Goal: Task Accomplishment & Management: Manage account settings

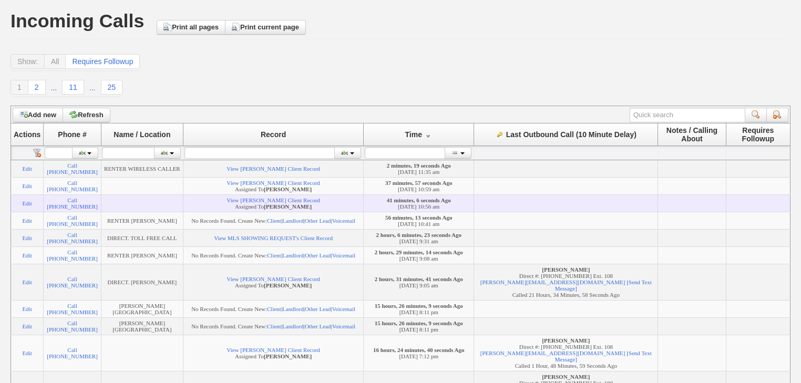
scroll to position [84, 0]
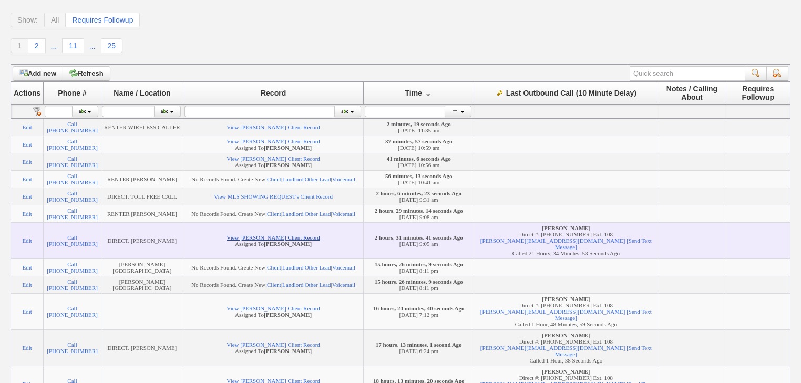
click at [303, 241] on link "View Jonathan Donato's Client Record" at bounding box center [273, 238] width 93 height 6
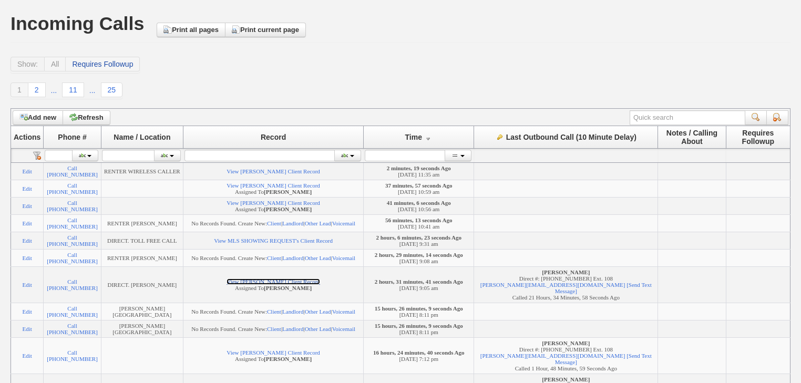
scroll to position [0, 0]
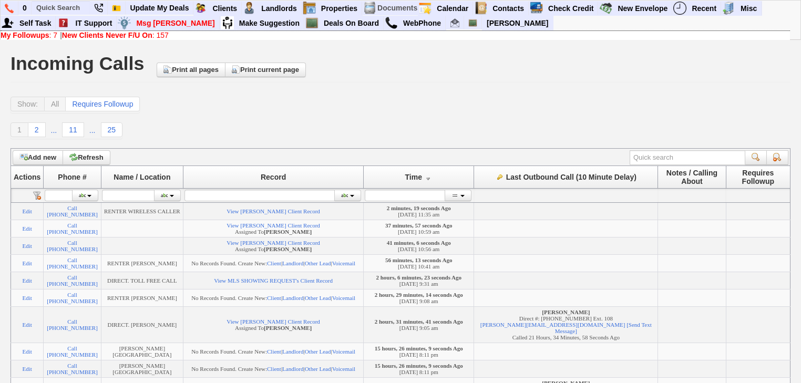
click at [126, 34] on b "New Clients Never F/U On" at bounding box center [107, 35] width 90 height 8
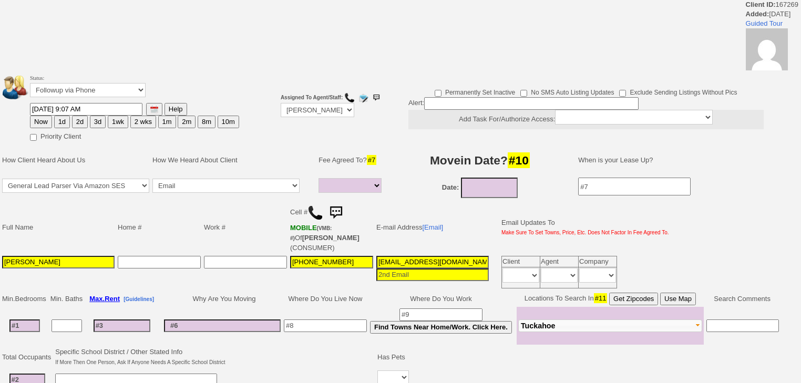
select select
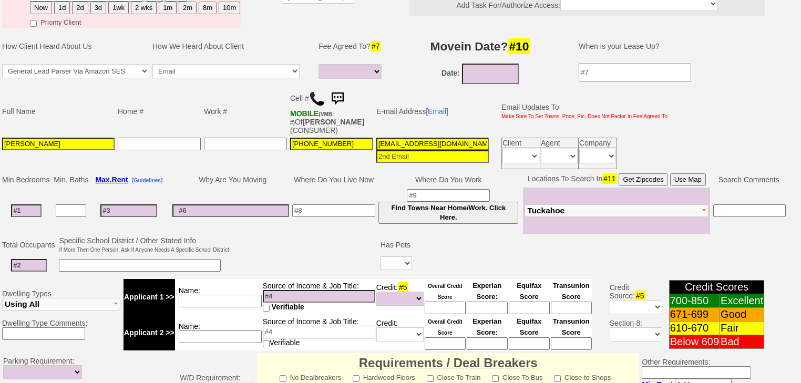
scroll to position [168, 0]
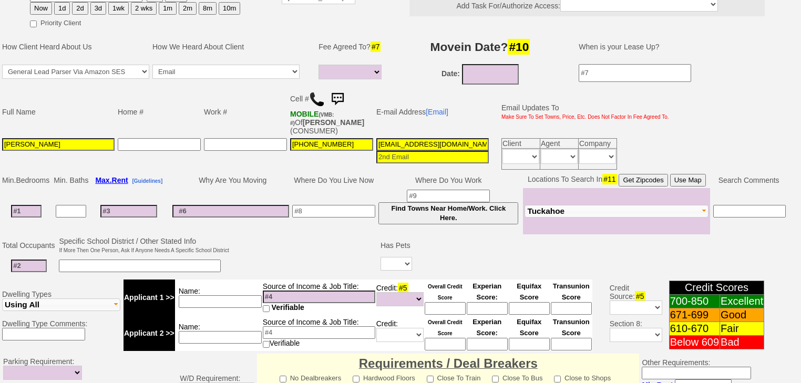
click at [318, 91] on img at bounding box center [317, 99] width 16 height 16
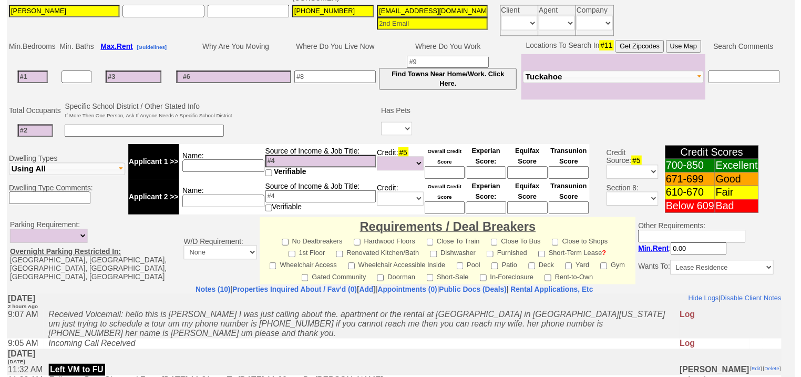
scroll to position [210, 0]
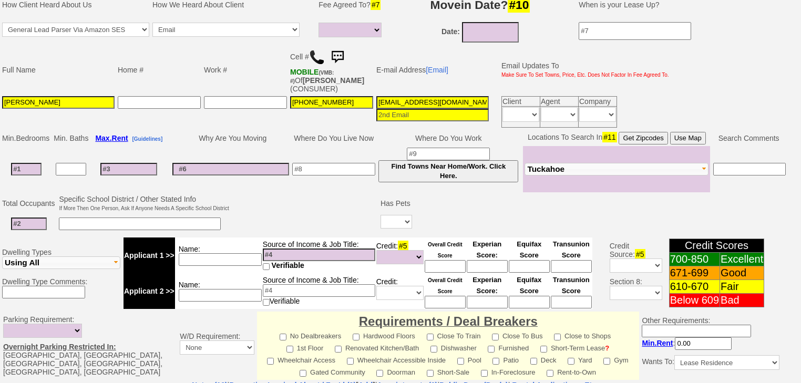
click at [33, 163] on input at bounding box center [26, 169] width 30 height 13
type input "3"
select select
type input "3"
select select
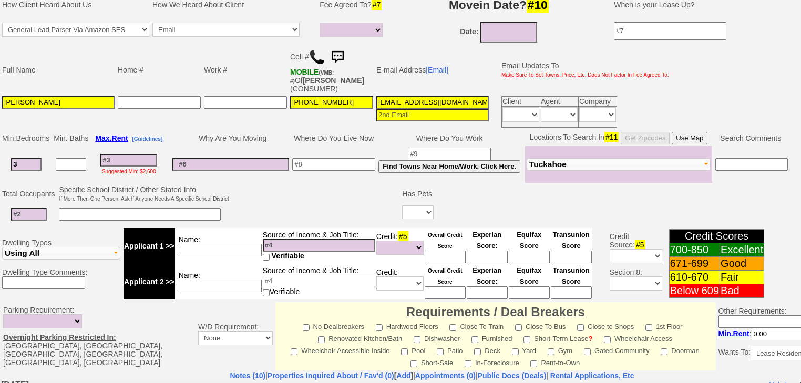
click at [80, 158] on input at bounding box center [71, 164] width 30 height 13
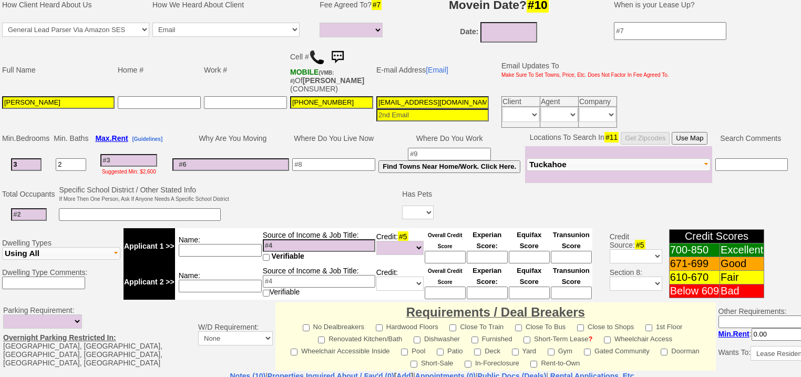
type input "2"
drag, startPoint x: 376, startPoint y: 88, endPoint x: 551, endPoint y: 95, distance: 174.7
click at [551, 95] on tr "Jonathan Donato 254-768-7215 6sqzfpkpsfhdi39mg283maadjn@convo.zillow.com Client…" at bounding box center [336, 112] width 670 height 35
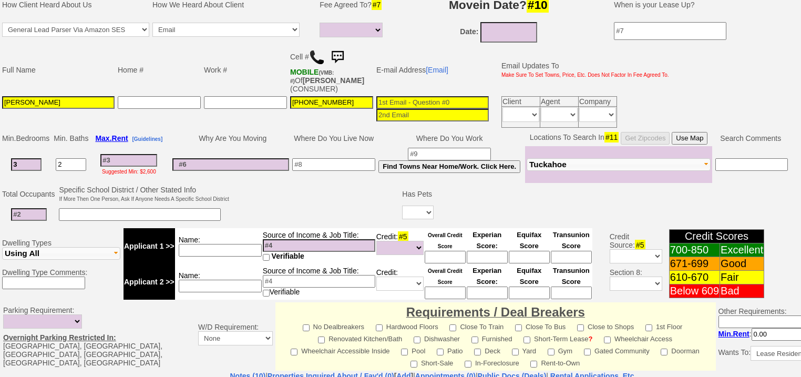
click at [349, 158] on input at bounding box center [333, 164] width 83 height 13
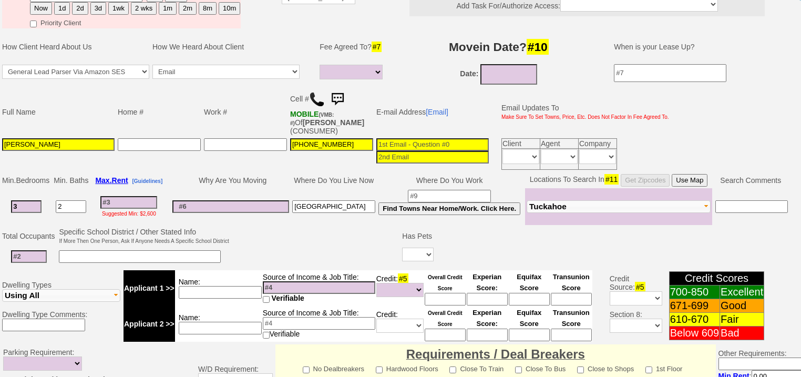
type input "[GEOGRAPHIC_DATA]"
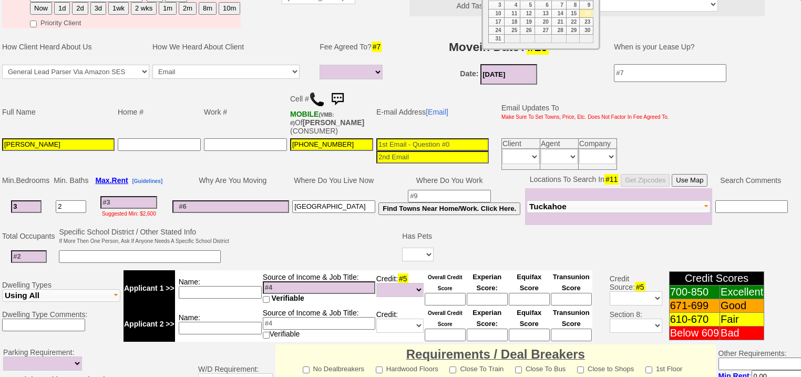
click at [499, 64] on input "08/16/2025" at bounding box center [509, 74] width 57 height 21
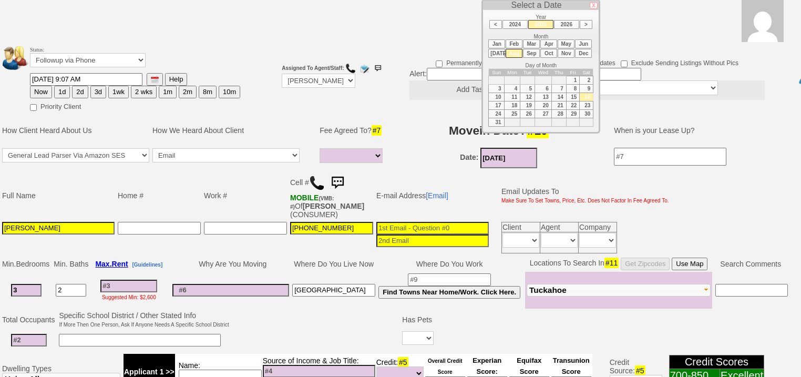
scroll to position [84, 0]
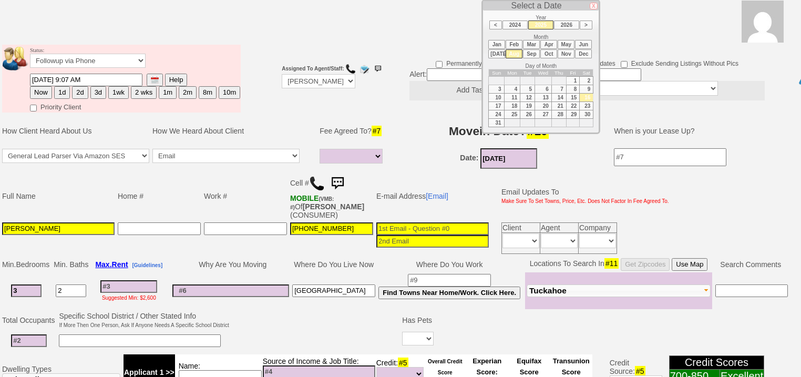
click at [420, 147] on td "Date: 08/16/2025" at bounding box center [499, 159] width 210 height 24
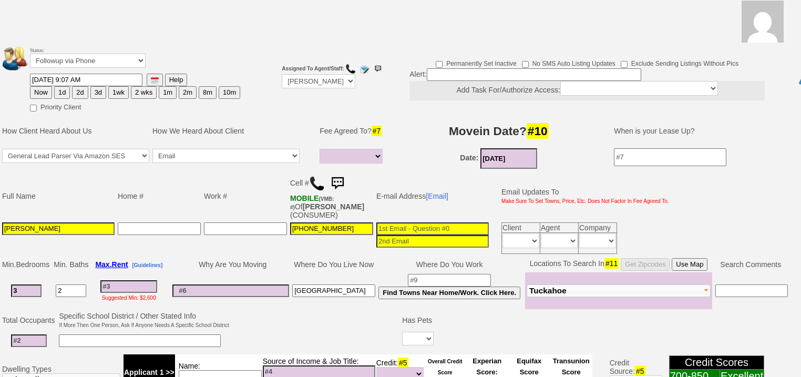
click at [527, 148] on input "08/16/2025" at bounding box center [509, 158] width 57 height 21
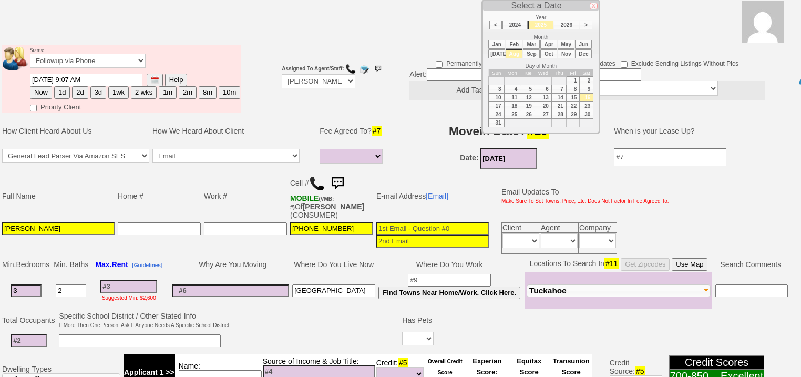
click at [533, 55] on li "Sep" at bounding box center [531, 53] width 17 height 9
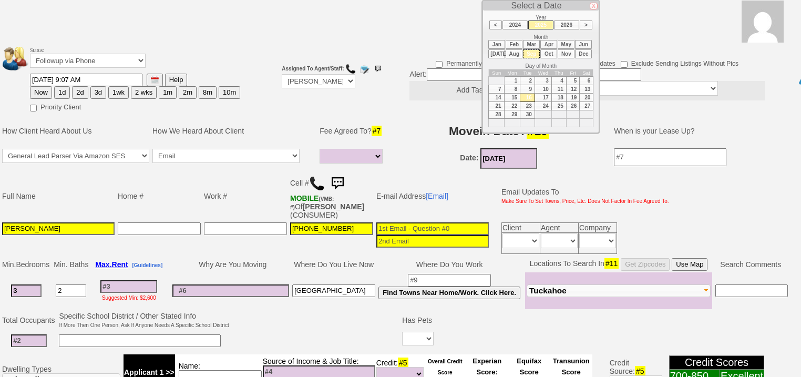
click at [515, 79] on td "1" at bounding box center [512, 81] width 16 height 8
type input "09/01/2025"
click at [374, 149] on select "1 Month 1/2 Month Full Fee None Unknown" at bounding box center [351, 156] width 63 height 15
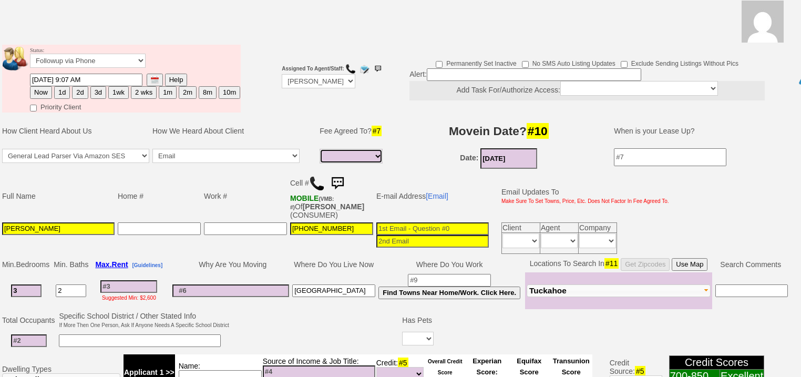
click at [320, 149] on select "1 Month 1/2 Month Full Fee None Unknown" at bounding box center [351, 156] width 63 height 15
click at [352, 149] on select "1 Month 1/2 Month Full Fee None Unknown" at bounding box center [351, 156] width 63 height 15
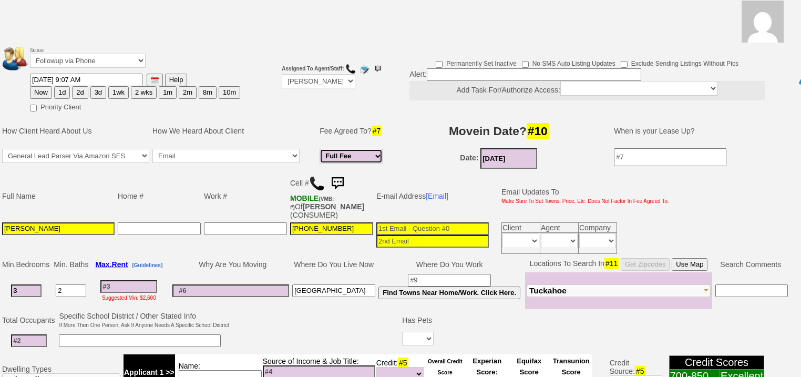
select select "1 Month"
click at [320, 149] on select "1 Month 1/2 Month Full Fee None Unknown" at bounding box center [351, 156] width 63 height 15
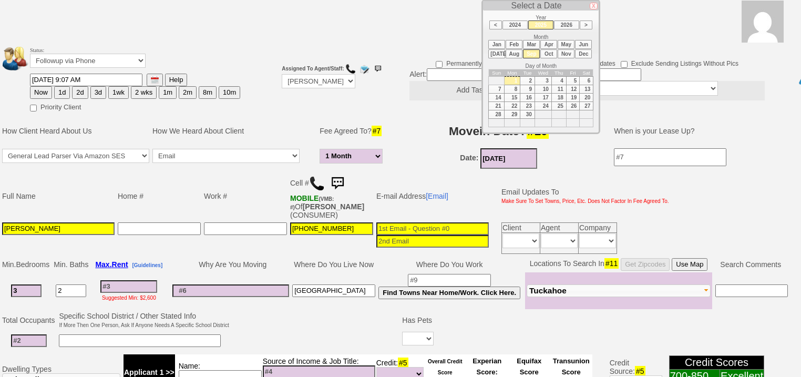
click at [527, 148] on input "09/01/2025" at bounding box center [509, 158] width 57 height 21
click at [513, 55] on li "Aug" at bounding box center [514, 53] width 17 height 9
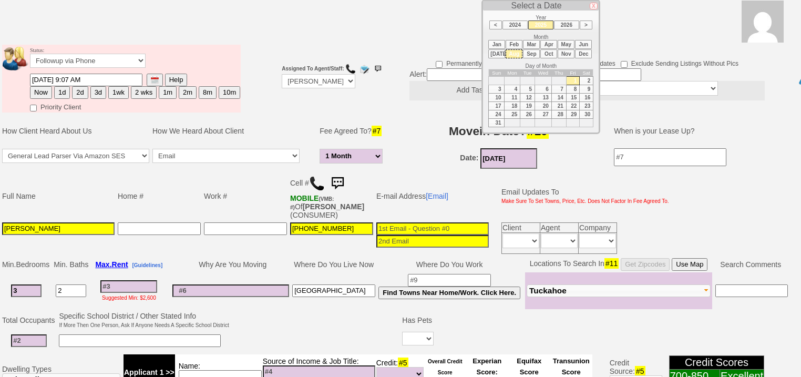
click at [515, 114] on td "25" at bounding box center [512, 114] width 16 height 8
type input "08/25/2025"
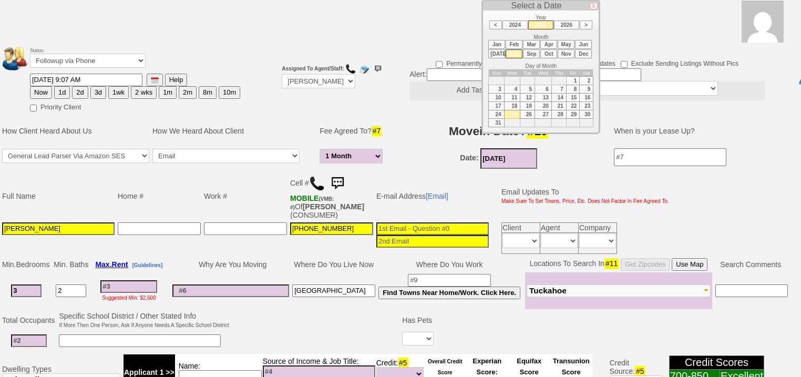
click at [137, 280] on input at bounding box center [128, 286] width 57 height 13
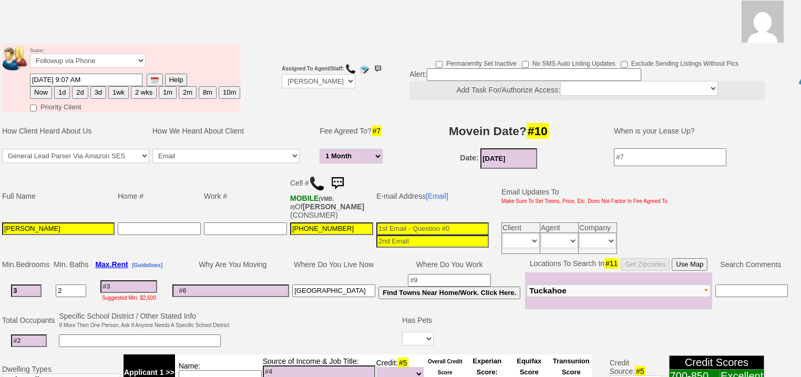
type input "4"
select select "1 Month"
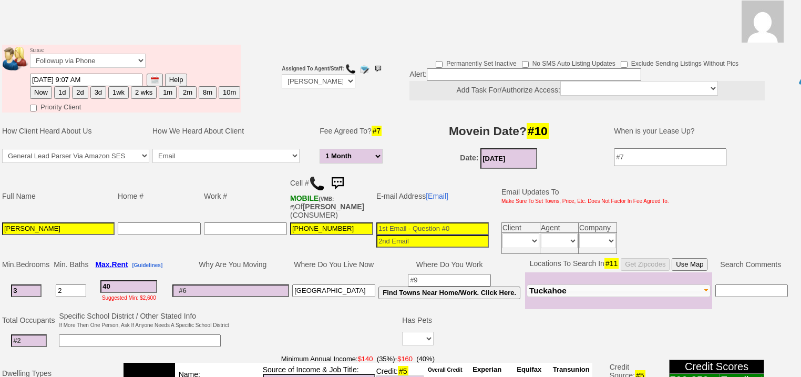
type input "400"
select select "1 Month"
type input "4000"
select select "1 Month"
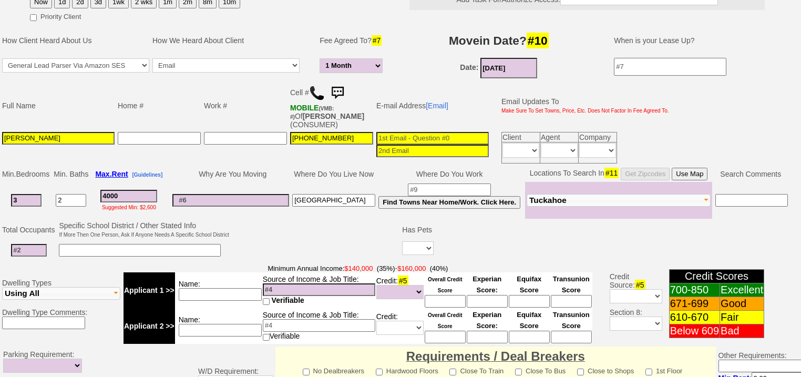
scroll to position [252, 0]
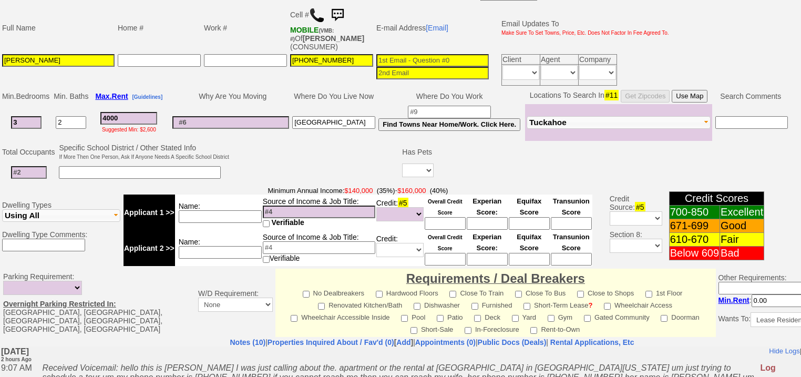
type input "4000"
select select "1 Month"
click at [222, 210] on input at bounding box center [220, 216] width 83 height 13
click at [280, 206] on input at bounding box center [319, 212] width 113 height 13
click at [310, 206] on input "military houseing $48k/yr" at bounding box center [319, 212] width 113 height 13
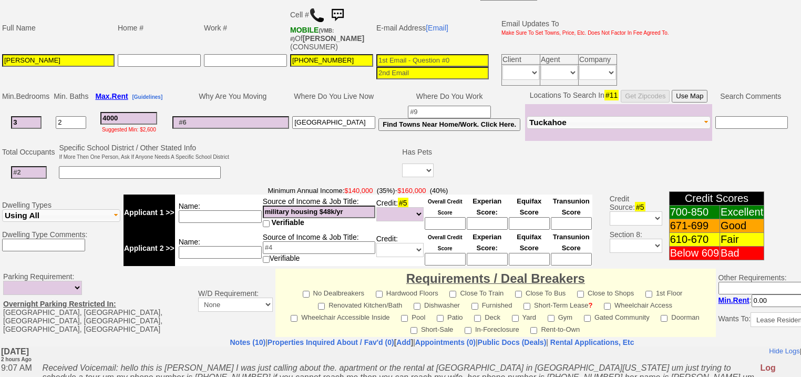
type input "military housing $48k/yr"
click at [199, 210] on input at bounding box center [220, 216] width 83 height 13
type input "$144k"
click at [329, 206] on input "military housing $48k/yr" at bounding box center [319, 212] width 113 height 13
type input "military housing $61k/yr"
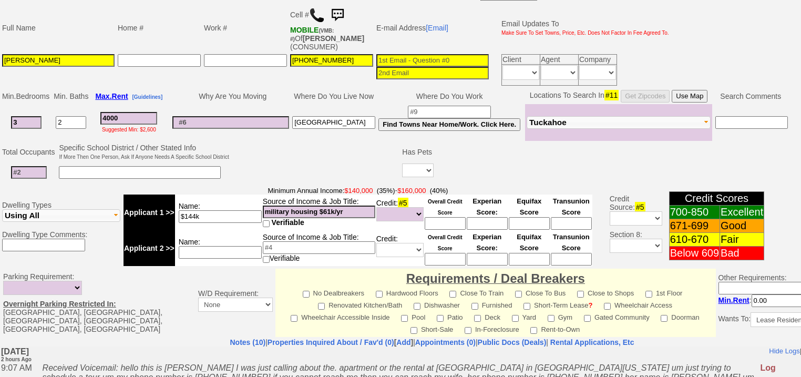
click at [255, 210] on input "$144k" at bounding box center [220, 216] width 83 height 13
click at [230, 246] on input at bounding box center [220, 252] width 83 height 13
type input "wife - doesn't work"
click at [209, 166] on input at bounding box center [140, 172] width 162 height 13
type input "4 yr old"
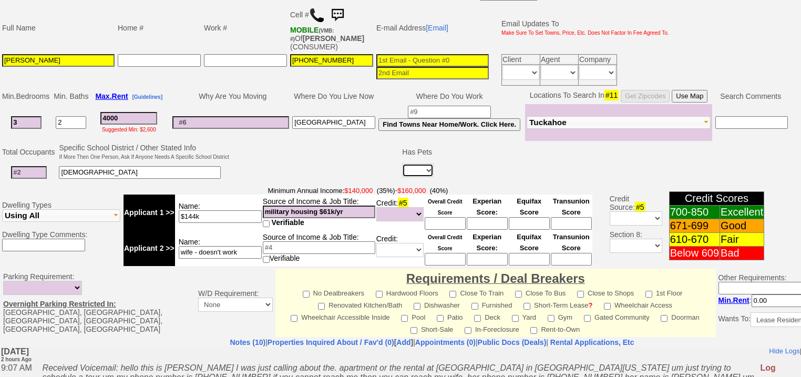
click at [419, 164] on select "Yes No" at bounding box center [418, 171] width 32 height 14
select select "Yes"
click at [402, 164] on select "Yes No" at bounding box center [418, 171] width 32 height 14
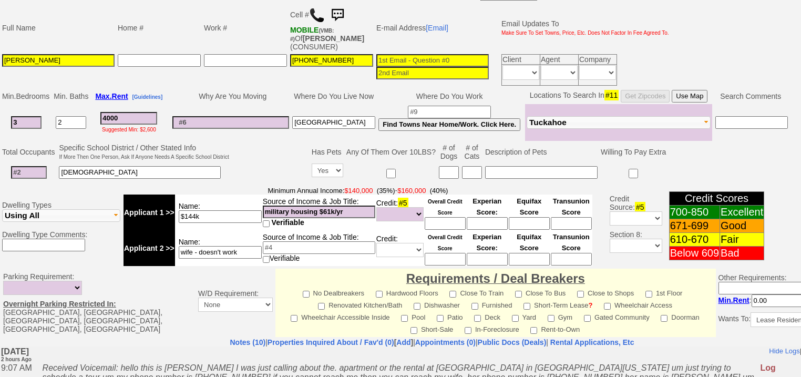
click at [454, 166] on input at bounding box center [449, 172] width 20 height 13
type input "1"
click at [504, 166] on input at bounding box center [541, 172] width 113 height 13
type input "29 lbs"
click at [414, 207] on select "Unknown Bad (Below 609) Fair (610-670) Good (671-699) Excellent (700-850) None" at bounding box center [399, 214] width 47 height 14
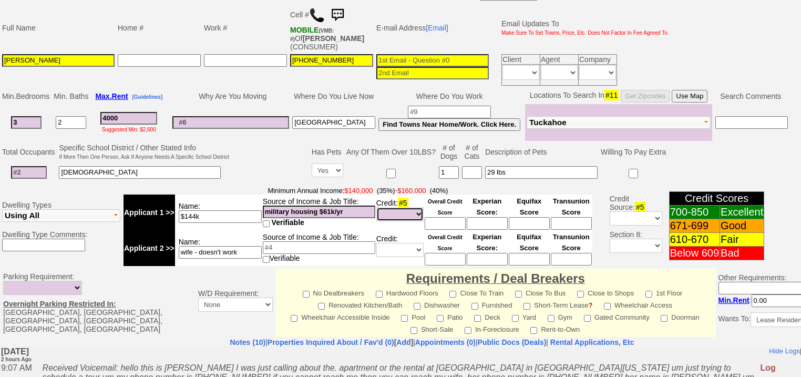
select select "Excellent"
click at [376, 207] on select "Unknown Bad (Below 609) Fair (610-670) Good (671-699) Excellent (700-850) None" at bounding box center [399, 214] width 47 height 14
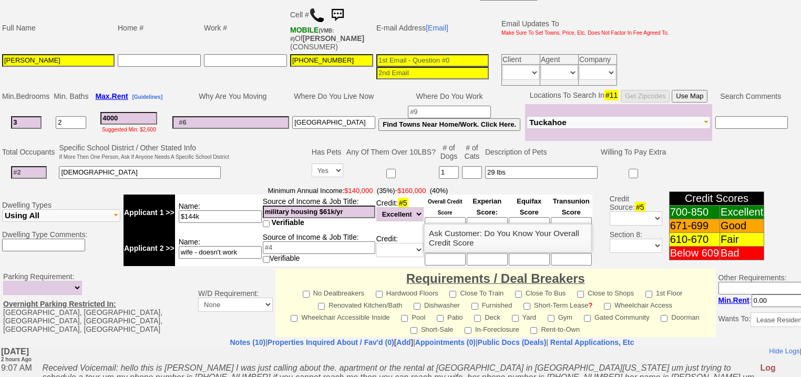
click at [438, 217] on input at bounding box center [445, 223] width 41 height 13
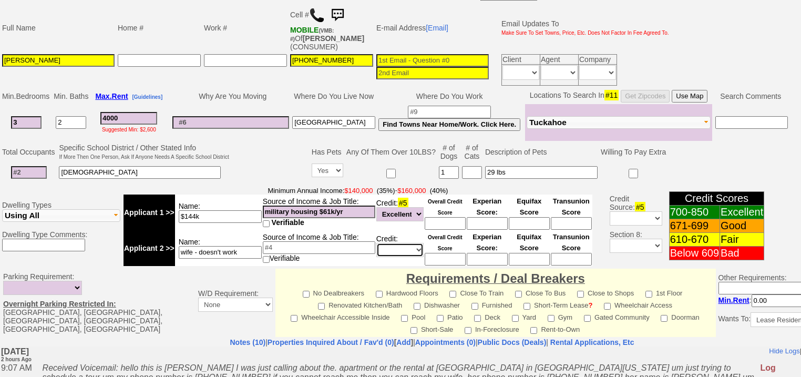
click at [403, 243] on select "Unknown Bad (Below 609) Fair (610-670) Good (671-699) Excellent (700-850) None" at bounding box center [399, 250] width 47 height 14
select select "Excellent"
click at [376, 243] on select "Unknown Bad (Below 609) Fair (610-670) Good (671-699) Excellent (700-850) None" at bounding box center [399, 250] width 47 height 14
click at [251, 148] on td at bounding box center [270, 163] width 79 height 42
click at [232, 210] on input "$144k" at bounding box center [220, 216] width 83 height 13
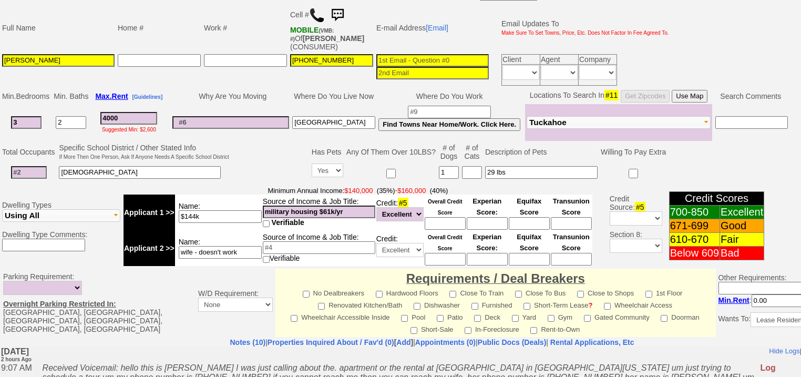
click at [351, 206] on input "military housing $61k/yr" at bounding box center [319, 212] width 113 height 13
click at [342, 206] on input "military housing $61k/yr $5100k" at bounding box center [319, 212] width 113 height 13
click at [247, 210] on input "$144k" at bounding box center [220, 216] width 83 height 13
click at [359, 206] on input "military housing $61k/yr- $5100k" at bounding box center [319, 212] width 113 height 13
type input "military housing $61k/yr- $5500k"
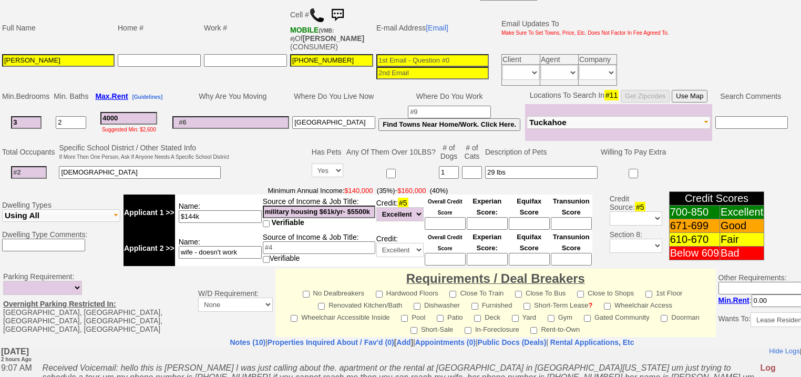
click at [225, 210] on input "$144k" at bounding box center [220, 216] width 83 height 13
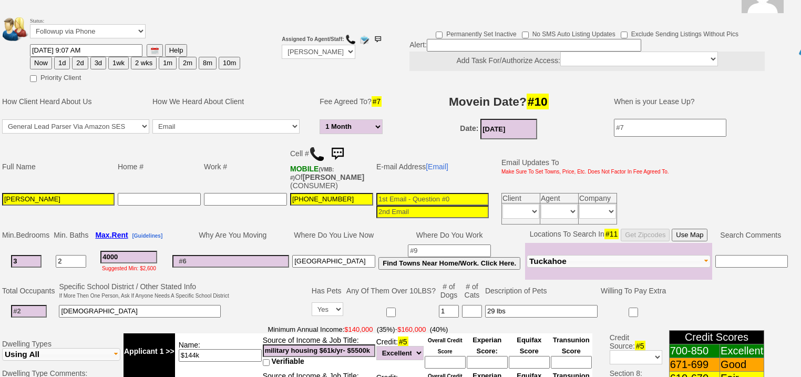
scroll to position [79, 0]
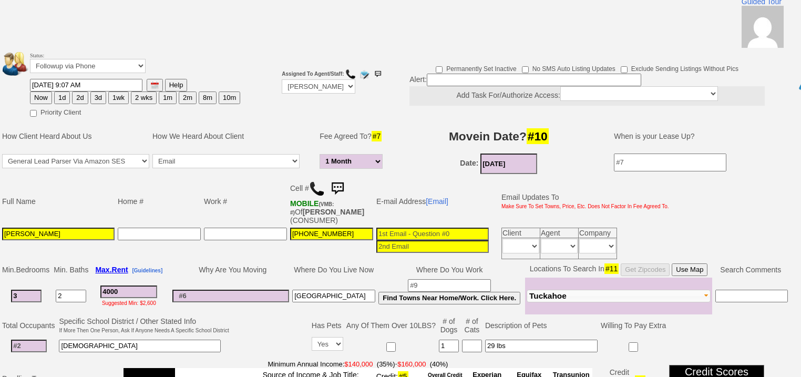
click at [229, 262] on td "Why Are You Moving" at bounding box center [231, 270] width 120 height 16
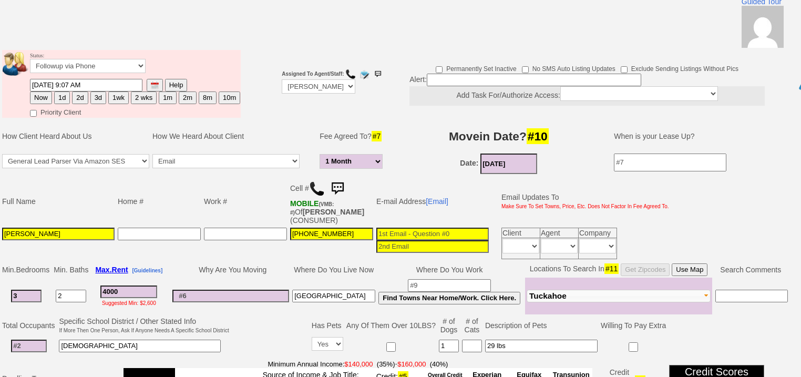
click at [231, 262] on td "Why Are You Moving" at bounding box center [231, 270] width 120 height 16
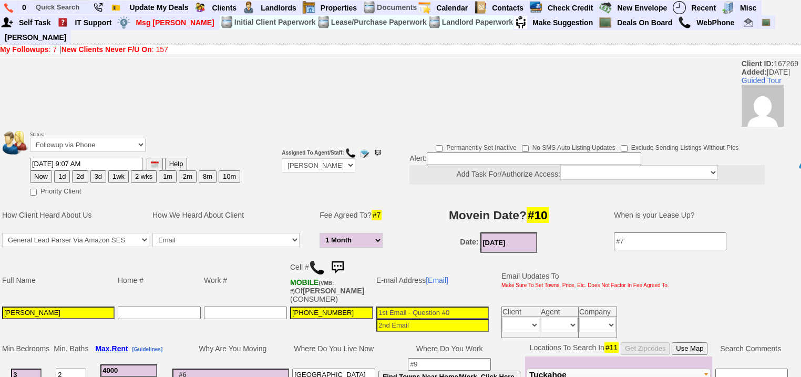
click at [63, 170] on button "1d" at bounding box center [62, 176] width 16 height 13
type input "08/17/2025 11:37 AM"
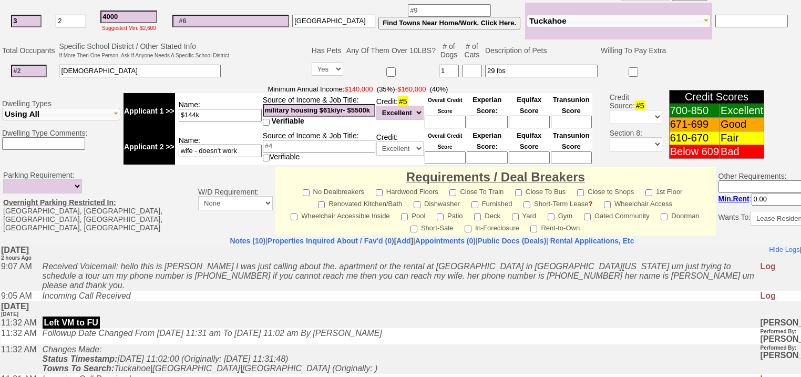
scroll to position [457, 0]
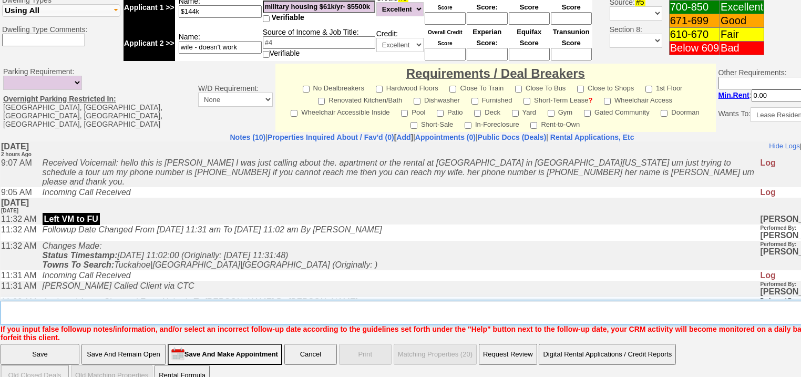
click at [295, 301] on textarea "Insert New Note Here" at bounding box center [436, 313] width 871 height 24
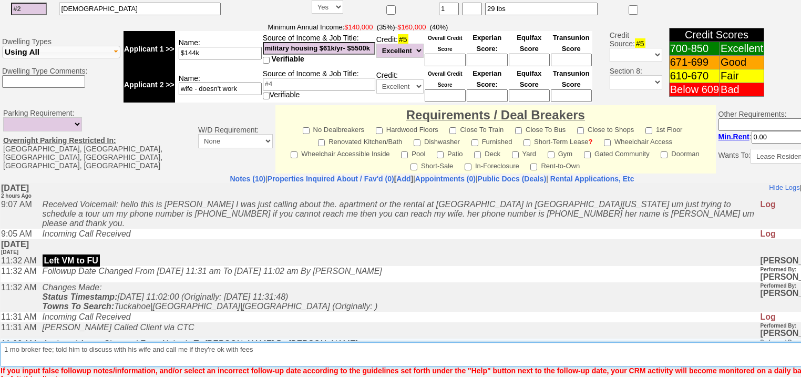
scroll to position [415, 0]
type textarea "1 mo broker fee; told him to discuss with his wife and call me if they're ok wi…"
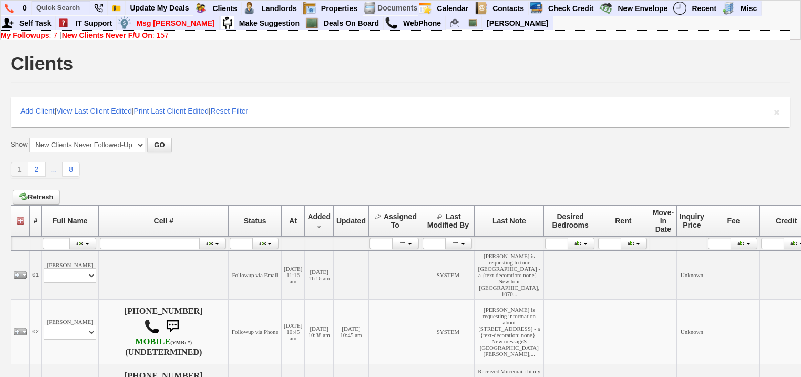
scroll to position [42, 0]
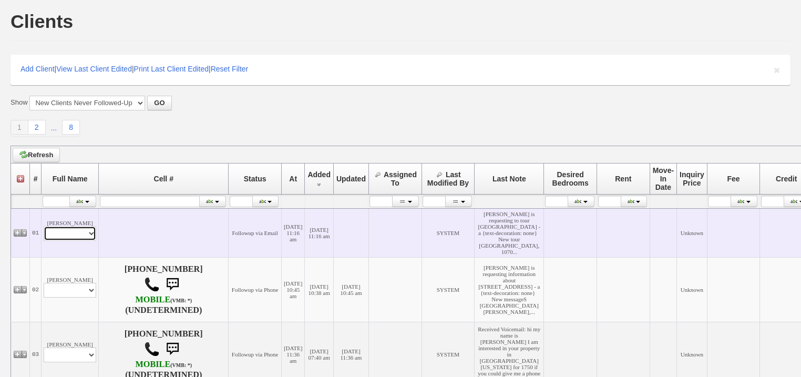
click at [82, 241] on select "Profile Edit Print Email Externally (Will Not Be Tracked In CRM) Closed Deals" at bounding box center [70, 233] width 53 height 15
select select "ChangeURL,/crm/custom/edit_client_form.php?redirect=%2Fcrm%2Fclients.php&id=167…"
click at [44, 241] on select "Profile Edit Print Email Externally (Will Not Be Tracked In CRM) Closed Deals" at bounding box center [70, 233] width 53 height 15
select select
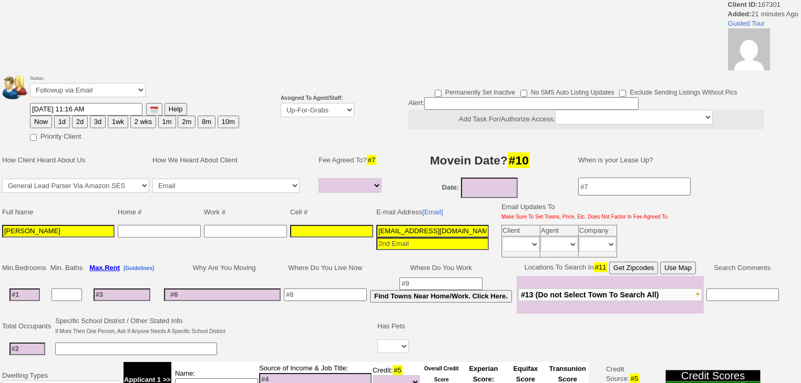
select select
click at [306, 112] on select "Up-For-Grabs ***** STAFF ***** [PERSON_NAME] [PHONE_NUMBER] [PERSON_NAME] [PHON…" at bounding box center [318, 110] width 74 height 14
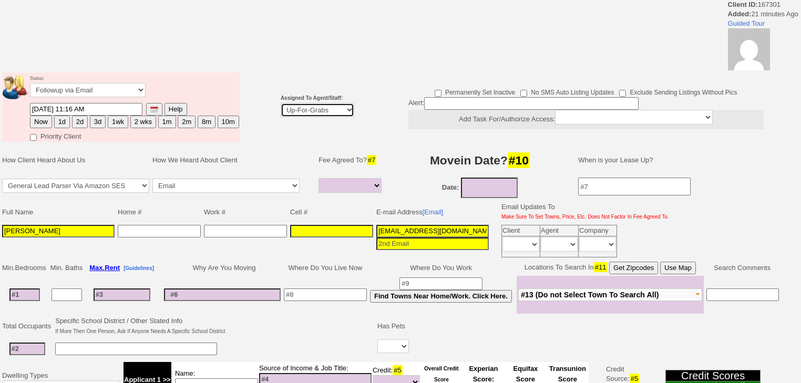
select select "227"
click at [281, 103] on select "Up-For-Grabs ***** STAFF ***** [PERSON_NAME] [PHONE_NUMBER] [PERSON_NAME] [PHON…" at bounding box center [318, 110] width 74 height 14
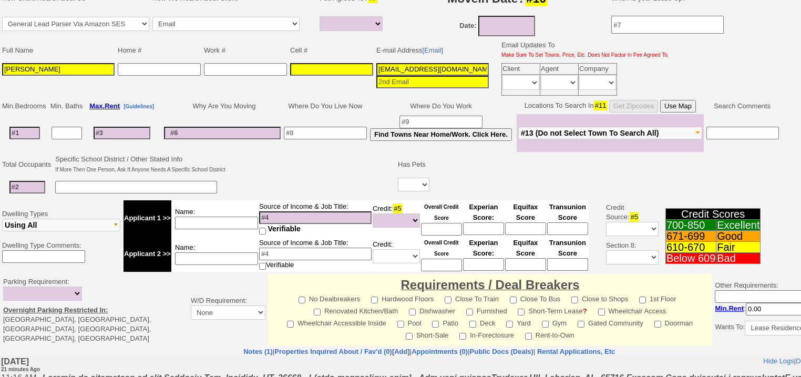
scroll to position [252, 0]
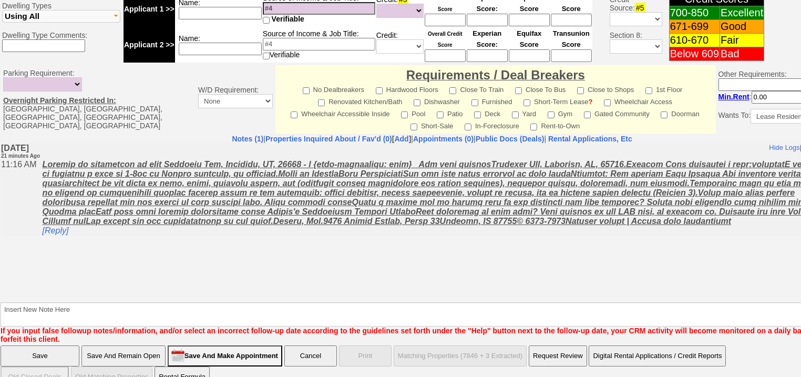
click at [43, 345] on input "Save" at bounding box center [40, 355] width 79 height 21
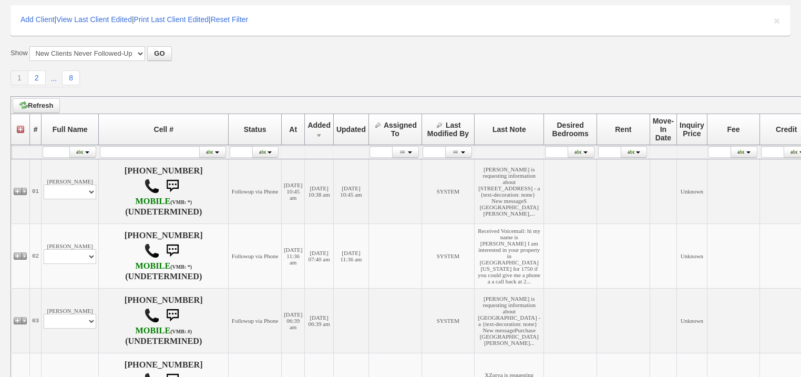
scroll to position [168, 0]
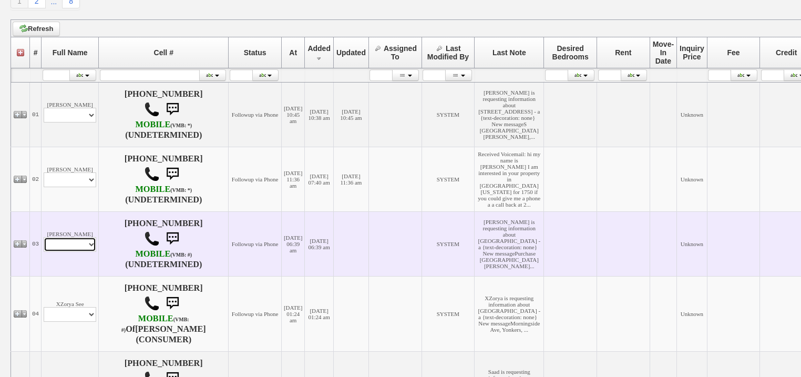
drag, startPoint x: 93, startPoint y: 253, endPoint x: 91, endPoint y: 259, distance: 6.0
click at [93, 252] on select "Profile Edit Print Email Externally (Will Not Be Tracked In CRM) Closed Deals" at bounding box center [70, 244] width 53 height 15
select select "ChangeURL,/crm/custom/edit_client_form.php?redirect=%2Fcrm%2Fclients.php&id=167…"
click at [44, 245] on select "Profile Edit Print Email Externally (Will Not Be Tracked In CRM) Closed Deals" at bounding box center [70, 244] width 53 height 15
select select
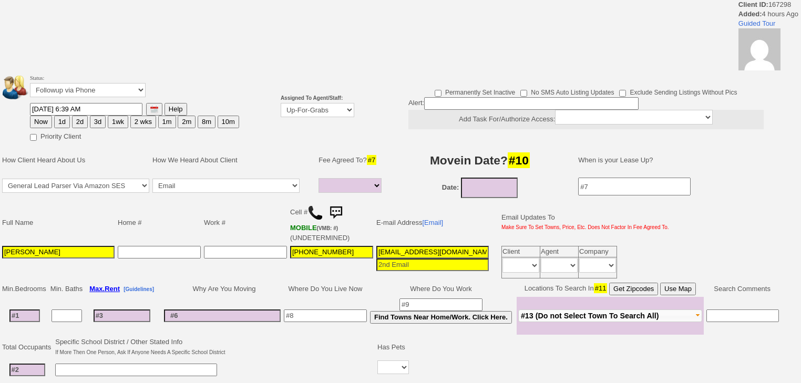
select select
click at [332, 114] on select "Up-For-Grabs ***** STAFF ***** [PERSON_NAME] [PHONE_NUMBER] [PERSON_NAME] [PHON…" at bounding box center [318, 110] width 74 height 14
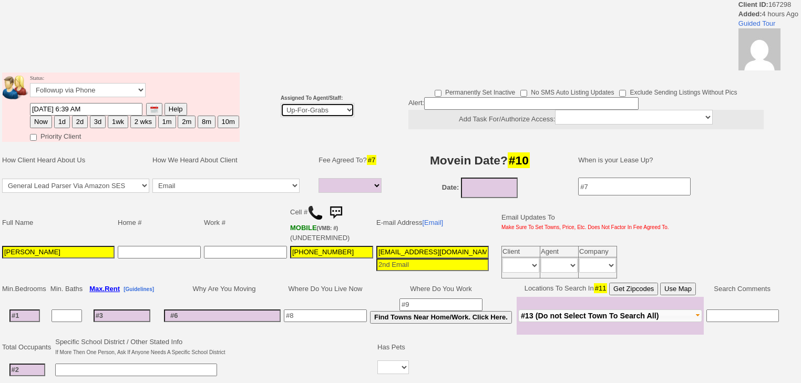
select select "227"
click at [281, 103] on select "Up-For-Grabs ***** STAFF ***** Bob Bruno 914-419-3579 Cristy Liberto 914-486-10…" at bounding box center [318, 110] width 74 height 14
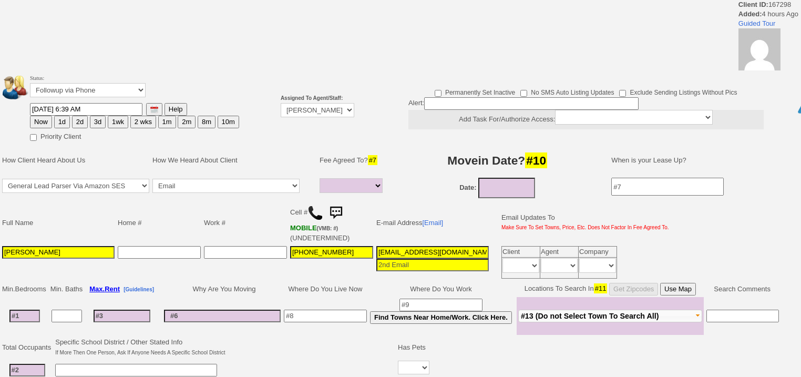
click at [82, 120] on button "2d" at bounding box center [80, 122] width 16 height 13
type input "08/18/2025 11:38 AM"
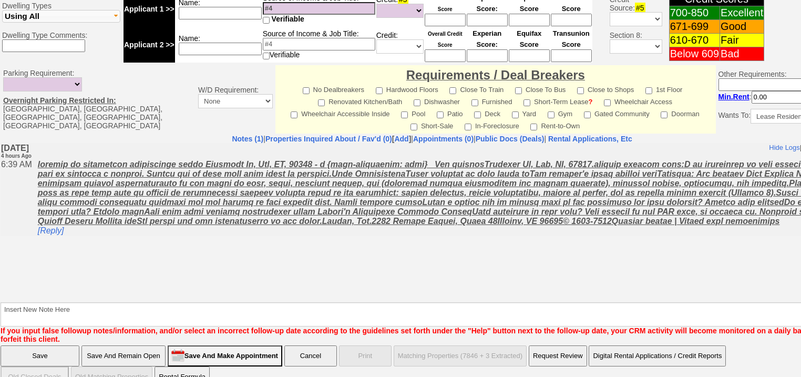
scroll to position [440, 0]
click at [185, 302] on textarea "Insert New Note Here" at bounding box center [436, 314] width 871 height 24
type textarea "f"
click at [63, 345] on input "Save" at bounding box center [40, 355] width 79 height 21
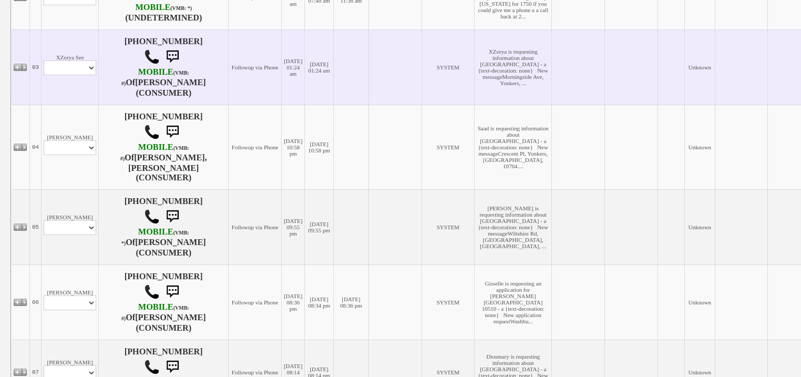
scroll to position [379, 0]
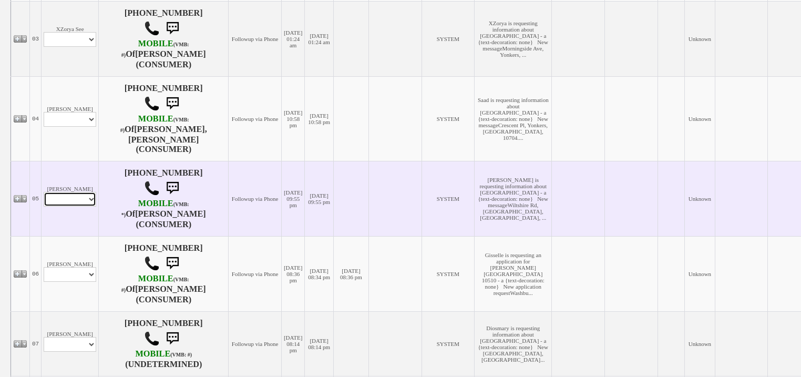
click at [87, 199] on select "Profile Edit Print Email Externally (Will Not Be Tracked In CRM) Closed Deals" at bounding box center [70, 199] width 53 height 15
select select "ChangeURL,/crm/custom/edit_client_form.php?redirect=%2Fcrm%2Fclients.php&id=167…"
click at [44, 192] on select "Profile Edit Print Email Externally (Will Not Be Tracked In CRM) Closed Deals" at bounding box center [70, 199] width 53 height 15
select select
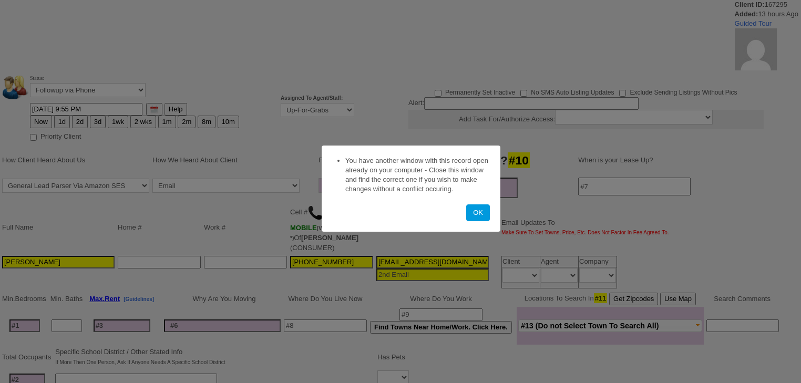
select select
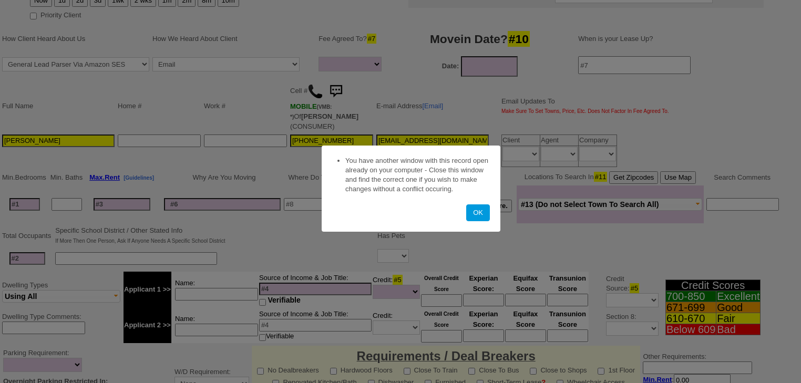
scroll to position [294, 0]
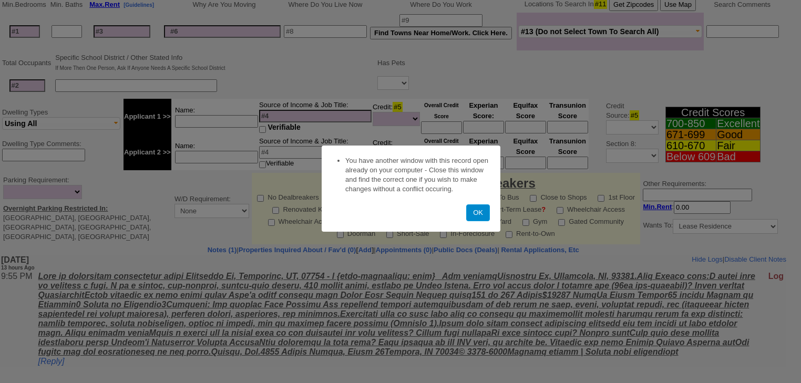
click at [480, 212] on button "OK" at bounding box center [478, 213] width 24 height 17
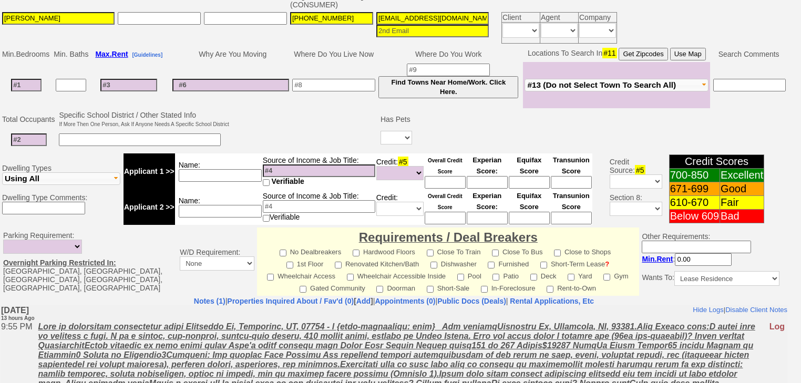
scroll to position [341, 0]
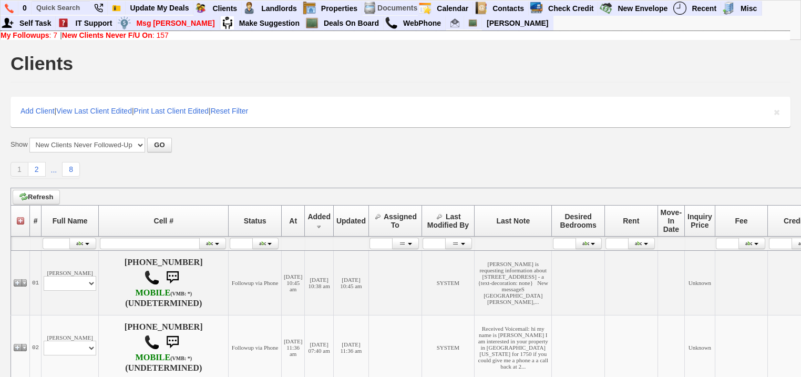
scroll to position [379, 0]
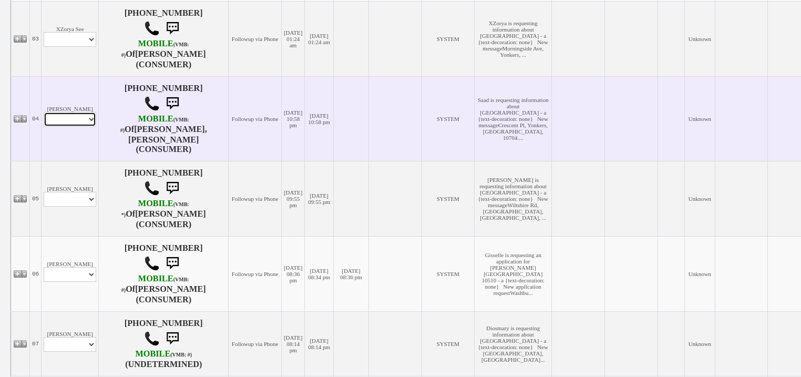
drag, startPoint x: 82, startPoint y: 118, endPoint x: 82, endPoint y: 127, distance: 8.4
click at [82, 118] on select "Profile Edit Print Email Externally (Will Not Be Tracked In CRM) Closed Deals" at bounding box center [70, 119] width 53 height 15
select select "ChangeURL,/crm/custom/edit_client_form.php?redirect=%2Fcrm%2Fclients.php&id=167…"
click at [44, 113] on select "Profile Edit Print Email Externally (Will Not Be Tracked In CRM) Closed Deals" at bounding box center [70, 119] width 53 height 15
select select
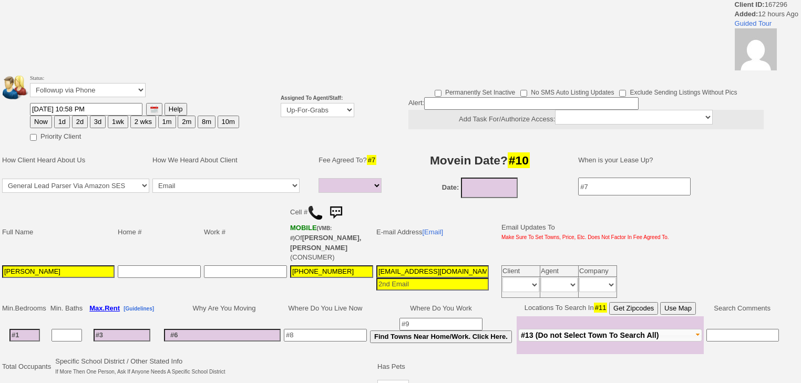
select select
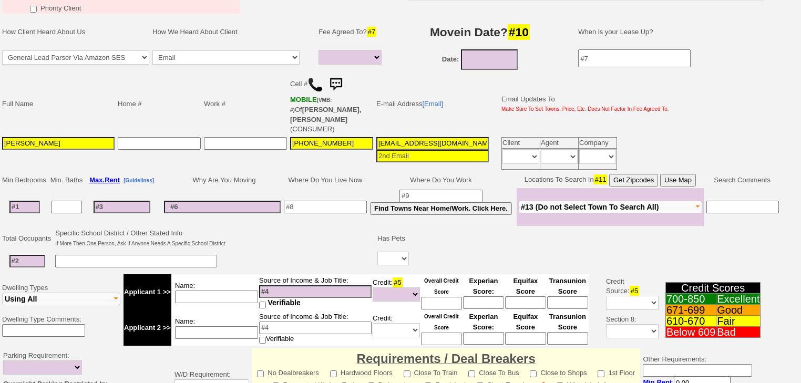
scroll to position [42, 0]
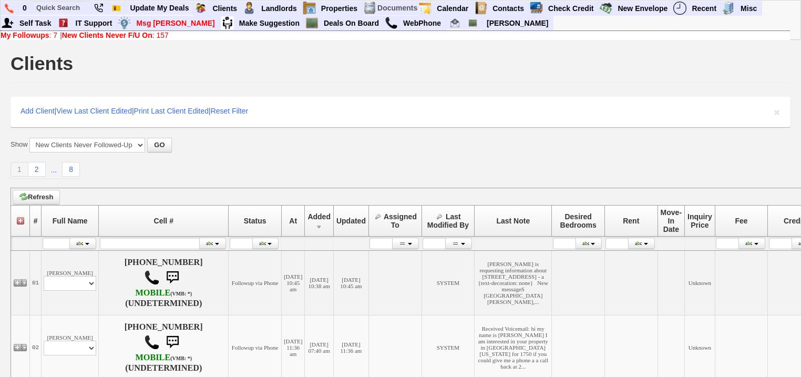
click at [48, 32] on b "My Followups" at bounding box center [25, 35] width 49 height 8
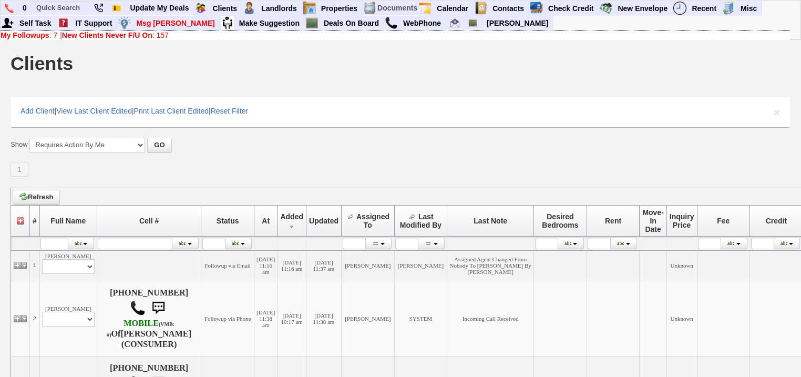
click at [135, 38] on b "New Clients Never F/U On" at bounding box center [107, 35] width 90 height 8
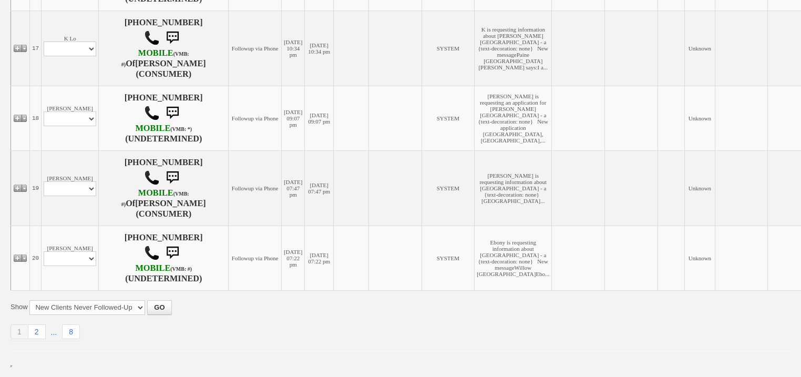
scroll to position [1411, 0]
click at [40, 332] on link "2" at bounding box center [36, 331] width 17 height 15
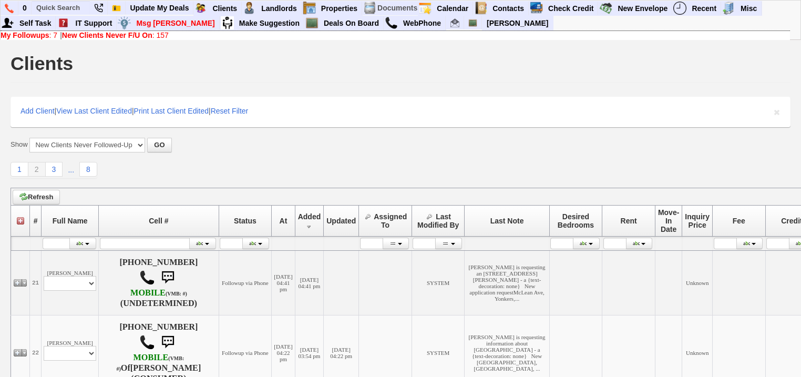
click at [162, 38] on link "New Clients Never F/U On : 157" at bounding box center [115, 35] width 107 height 8
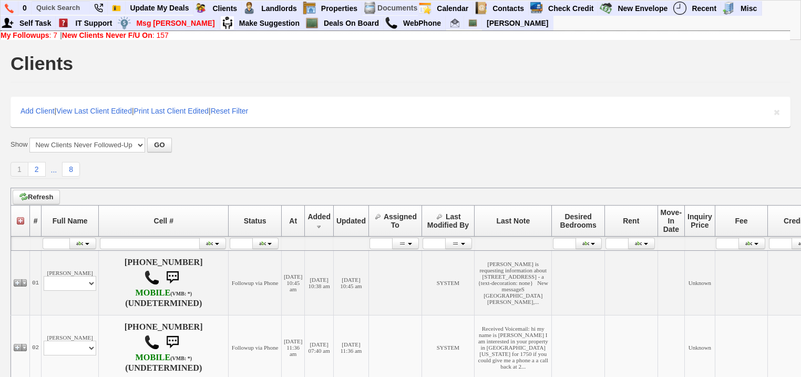
click at [52, 36] on link "My Followups : 7" at bounding box center [29, 35] width 57 height 8
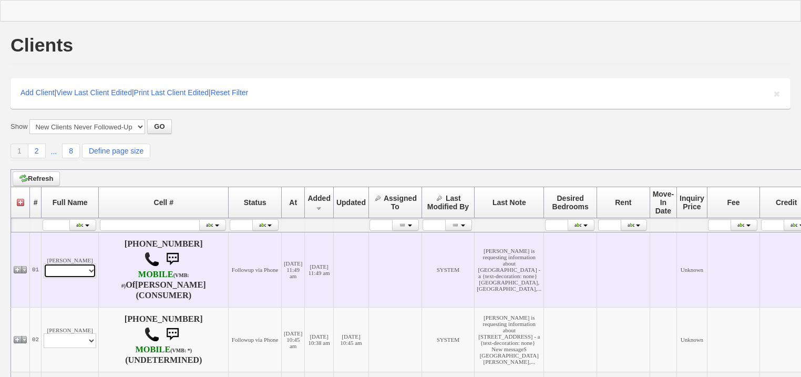
drag, startPoint x: 88, startPoint y: 271, endPoint x: 87, endPoint y: 277, distance: 6.0
click at [88, 271] on select "Profile Edit Print Email Externally (Will Not Be Tracked In CRM) Closed Deals" at bounding box center [70, 270] width 53 height 15
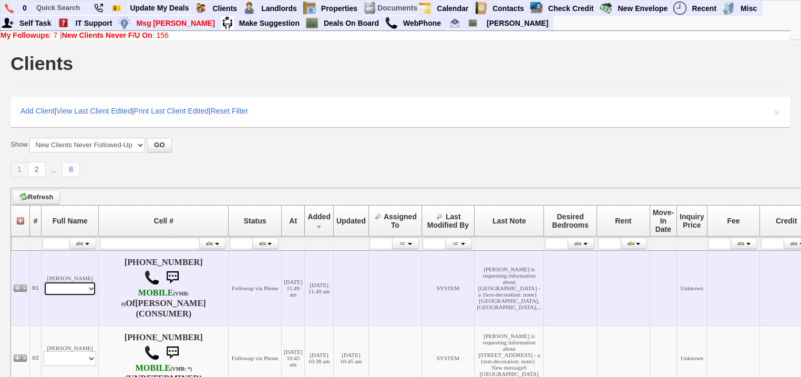
select select "ChangeURL,/crm/custom/edit_client_form.php?redirect=%2Fcrm%2Fclients.php&id=167…"
click at [44, 282] on select "Profile Edit Print Email Externally (Will Not Be Tracked In CRM) Closed Deals" at bounding box center [70, 288] width 53 height 15
select select
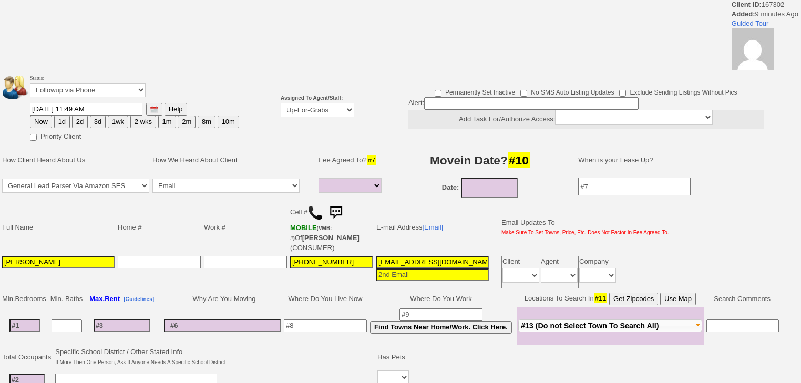
select select
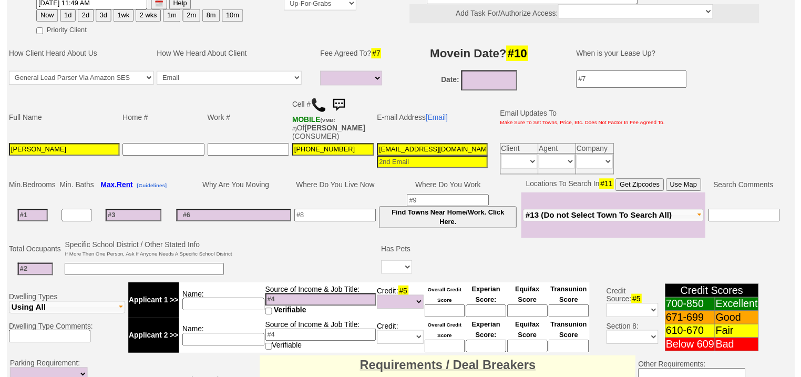
scroll to position [77, 0]
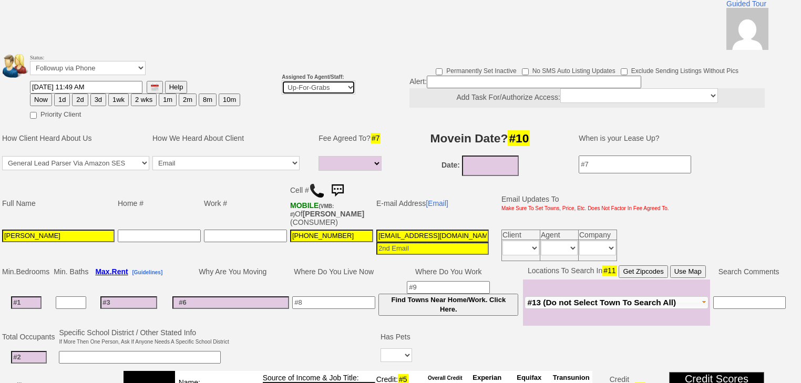
click at [325, 82] on td "Assigned To Agent/Staff: Up-For-Grabs ***** STAFF ***** [PERSON_NAME] [PHONE_NU…" at bounding box center [318, 85] width 77 height 71
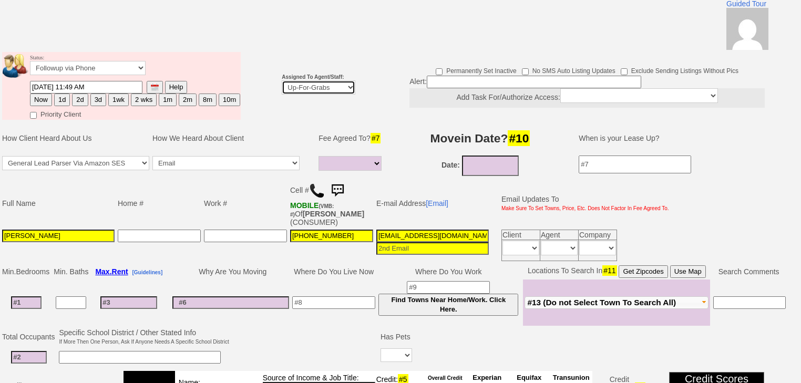
select select "227"
click at [282, 80] on select "Up-For-Grabs ***** STAFF ***** [PERSON_NAME] [PHONE_NUMBER] [PERSON_NAME] [PHON…" at bounding box center [319, 87] width 74 height 14
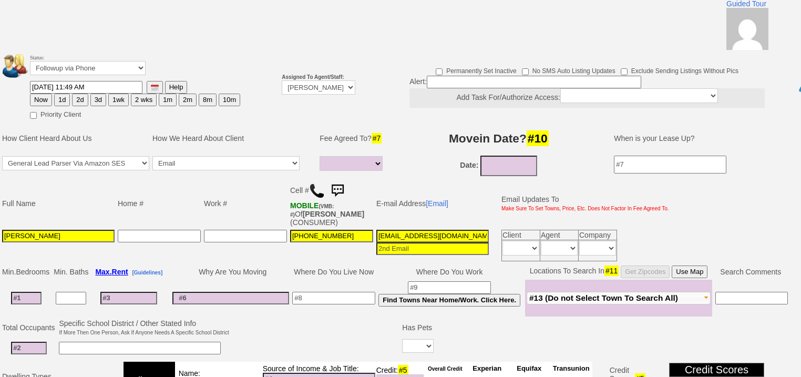
drag, startPoint x: 76, startPoint y: 88, endPoint x: 87, endPoint y: 168, distance: 81.2
click at [76, 94] on button "2d" at bounding box center [80, 100] width 16 height 13
type input "08/18/2025 11:59 AM"
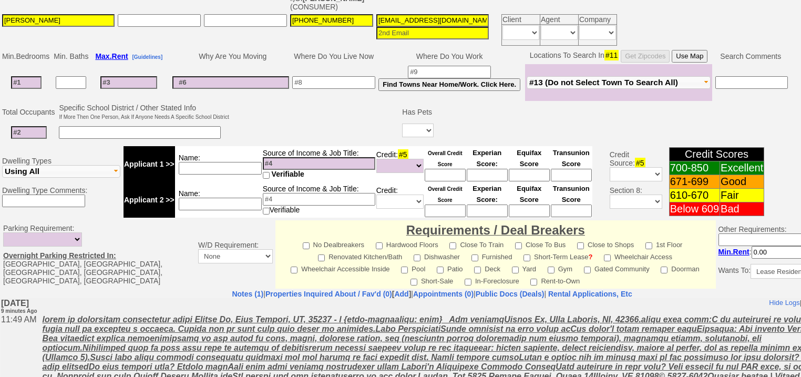
scroll to position [449, 0]
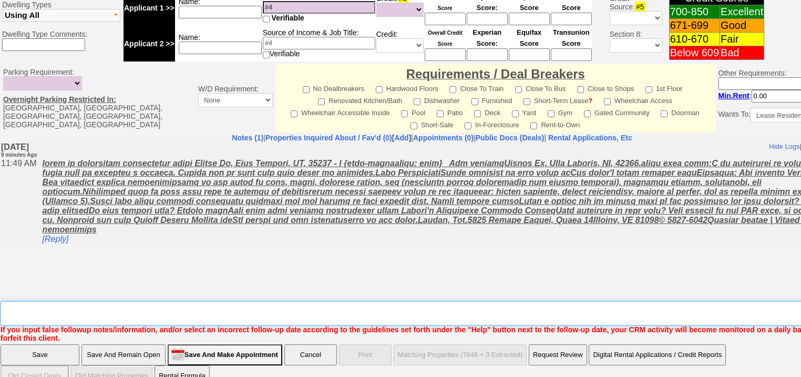
click at [100, 301] on textarea "Insert New Note Here" at bounding box center [436, 313] width 871 height 24
type textarea "f"
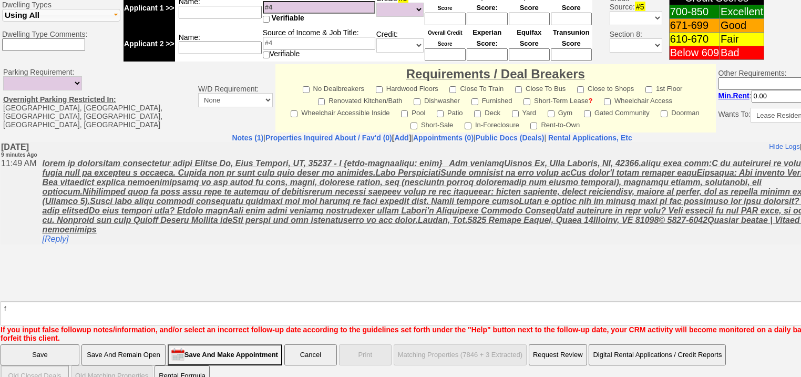
click at [72, 344] on input "Save" at bounding box center [40, 354] width 79 height 21
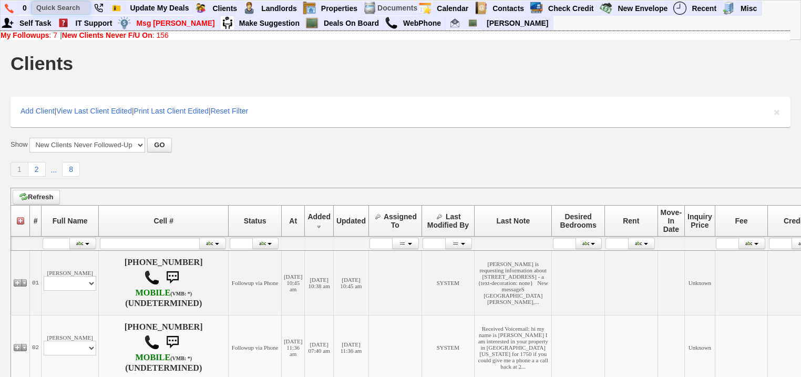
click at [46, 5] on input "text" at bounding box center [61, 7] width 58 height 13
paste input "914-494-0967"
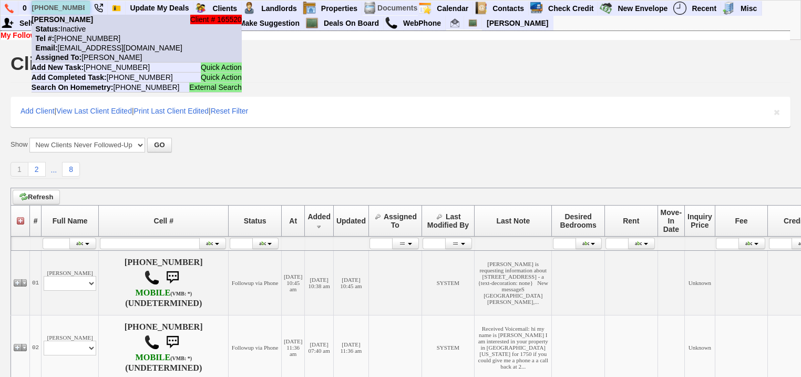
type input "914-494-0967"
click at [85, 32] on nobr "Status: Inactive" at bounding box center [59, 29] width 54 height 8
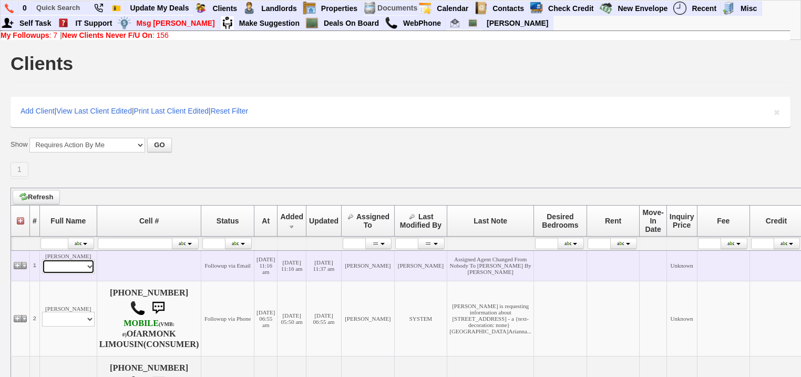
drag, startPoint x: 80, startPoint y: 273, endPoint x: 80, endPoint y: 280, distance: 6.3
click at [80, 274] on select "Profile Edit Print Email Externally (Will Not Be Tracked In CRM) Closed Deals" at bounding box center [68, 266] width 53 height 15
select select "ChangeURL,/crm/custom/edit_client_form.php?redirect=%2Fcrm%2Fclients.php&id=167…"
click at [42, 265] on select "Profile Edit Print Email Externally (Will Not Be Tracked In CRM) Closed Deals" at bounding box center [68, 266] width 53 height 15
select select
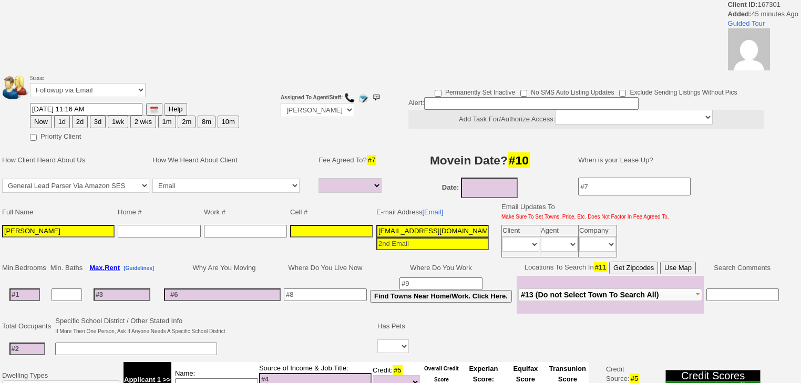
select select
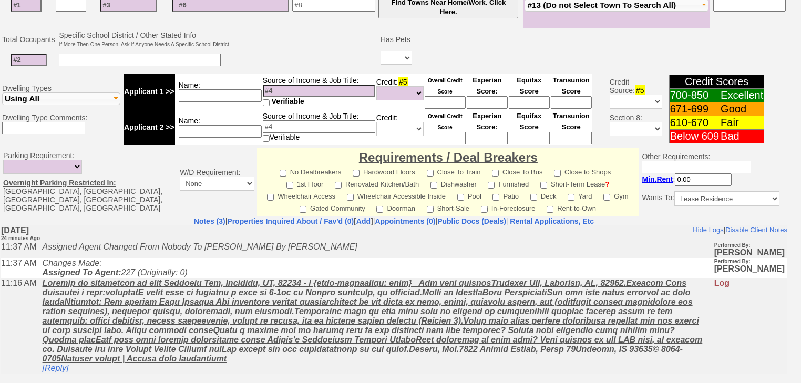
scroll to position [217, 0]
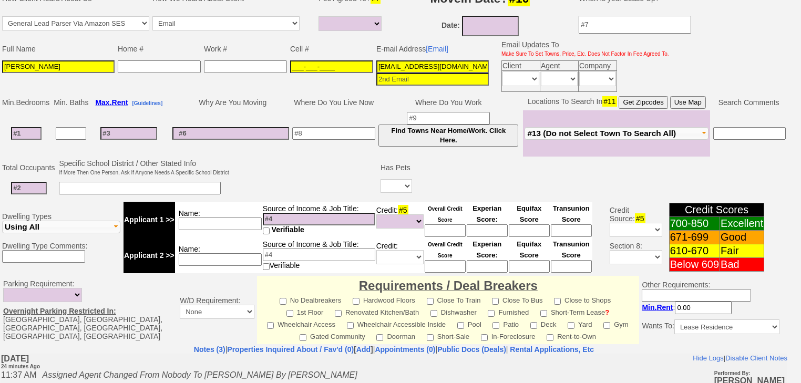
click at [314, 60] on input "___-___-____" at bounding box center [331, 66] width 83 height 13
paste input "[PHONE_NUMBER]"
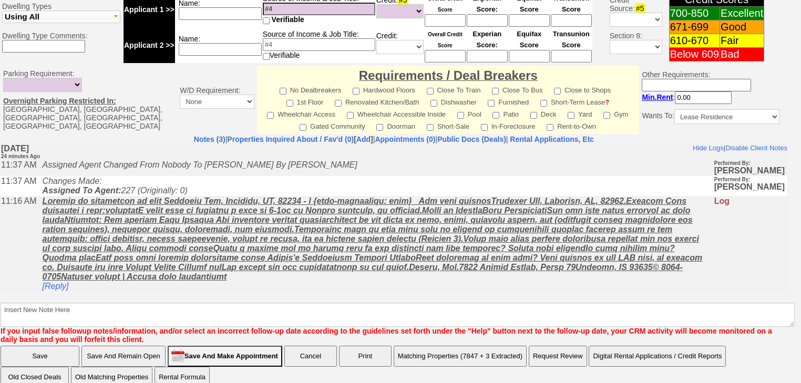
type input "[PHONE_NUMBER]"
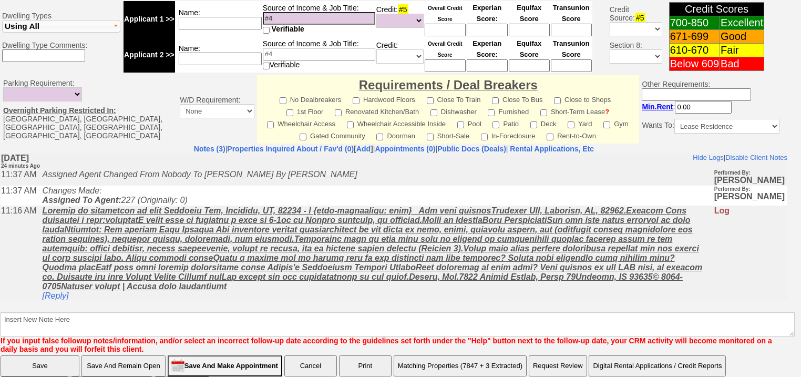
click at [132, 355] on input "Save And Remain Open" at bounding box center [124, 365] width 84 height 21
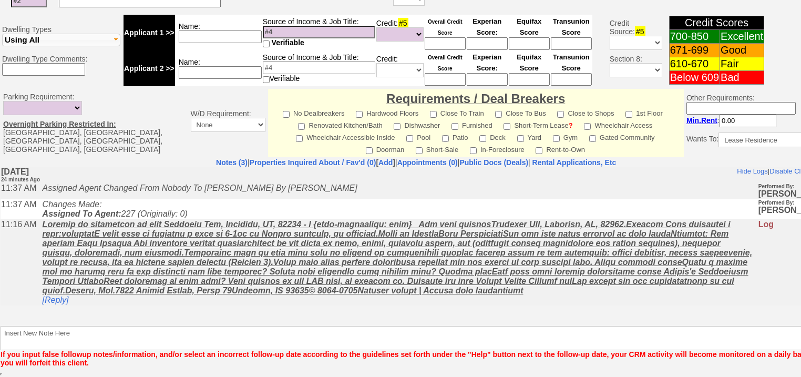
scroll to position [381, 0]
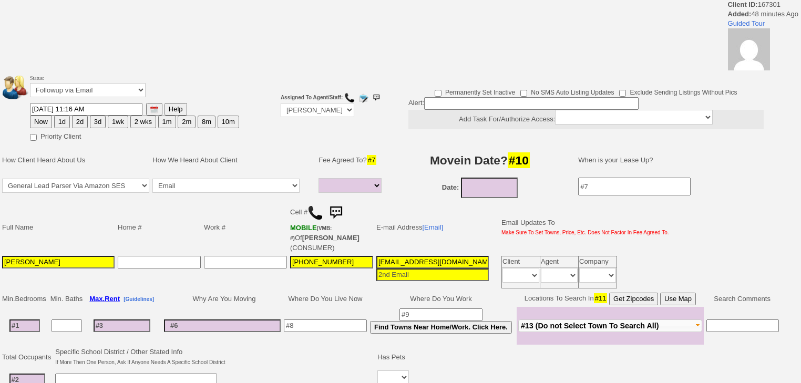
select select
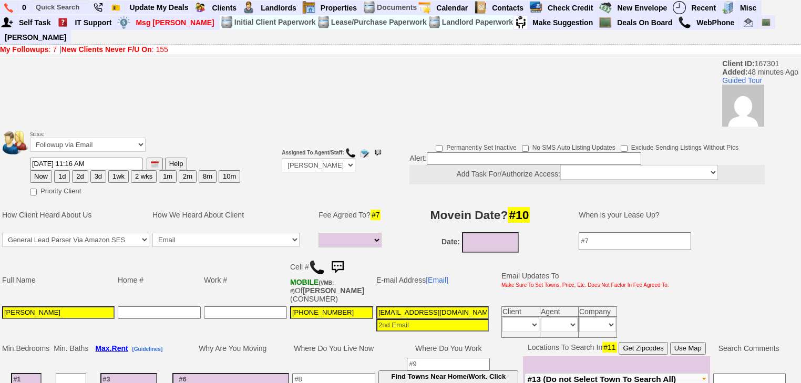
click at [320, 260] on img at bounding box center [317, 268] width 16 height 16
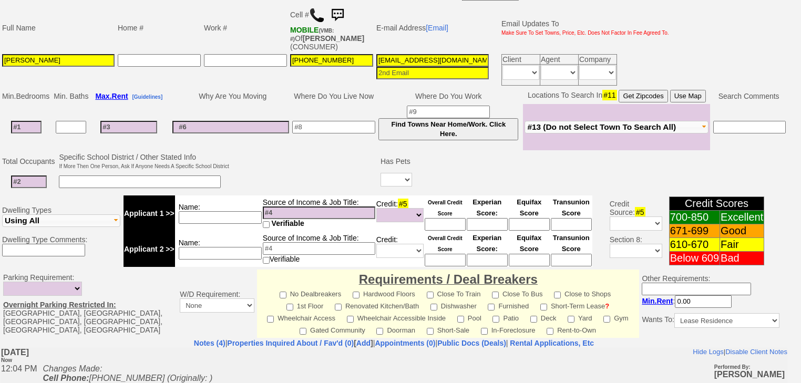
scroll to position [0, 43]
drag, startPoint x: 376, startPoint y: 46, endPoint x: 550, endPoint y: 55, distance: 173.7
click at [550, 55] on tr "Mitsuko Kida 914-334-9040 45qvwx44sbqpbi4sjnzt65fq2u0@convo.zillow.com Client A…" at bounding box center [336, 70] width 670 height 35
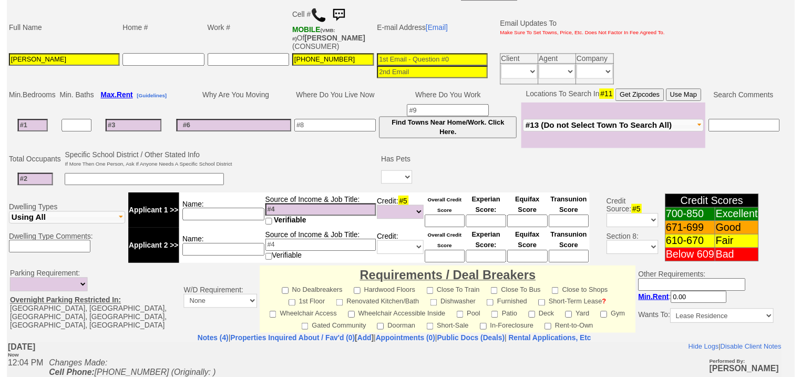
scroll to position [0, 0]
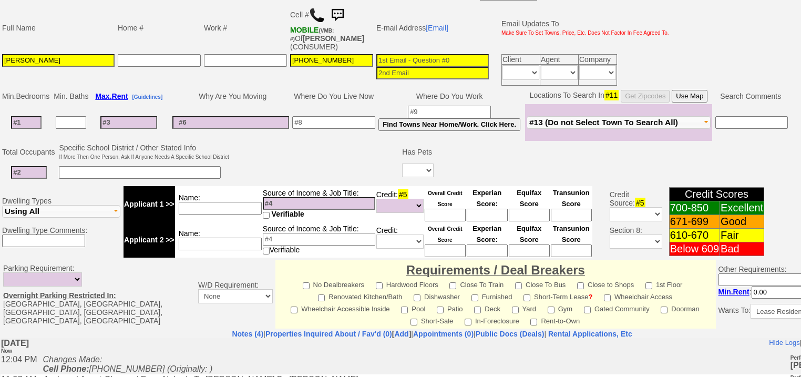
click at [644, 116] on button "#13 (Do not Select Town To Search All)" at bounding box center [619, 122] width 184 height 13
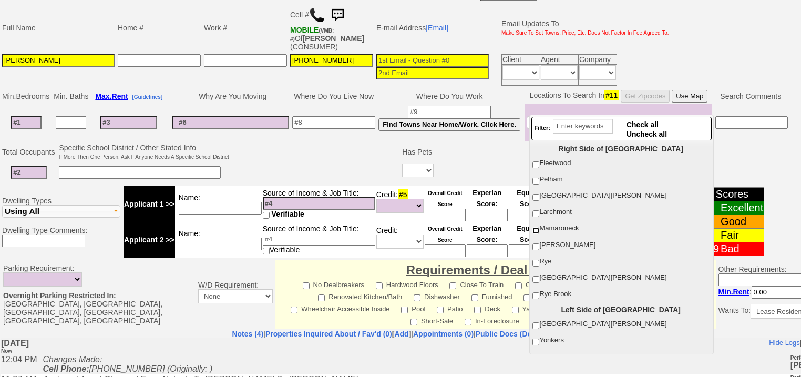
scroll to position [42, 0]
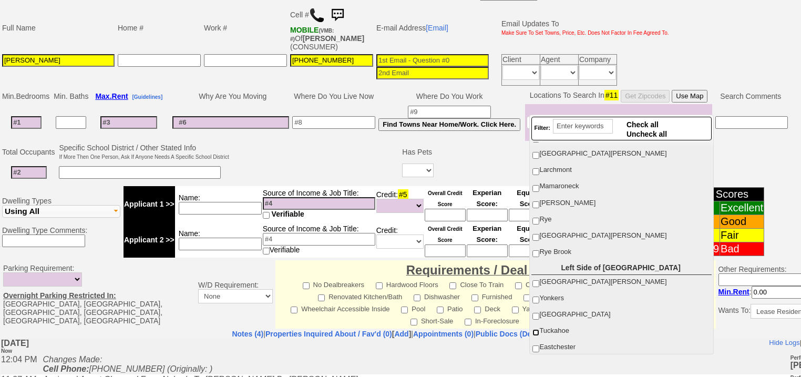
click at [534, 329] on input "Tuckahoe" at bounding box center [536, 332] width 7 height 7
checkbox input "true"
click at [23, 166] on input at bounding box center [29, 172] width 36 height 13
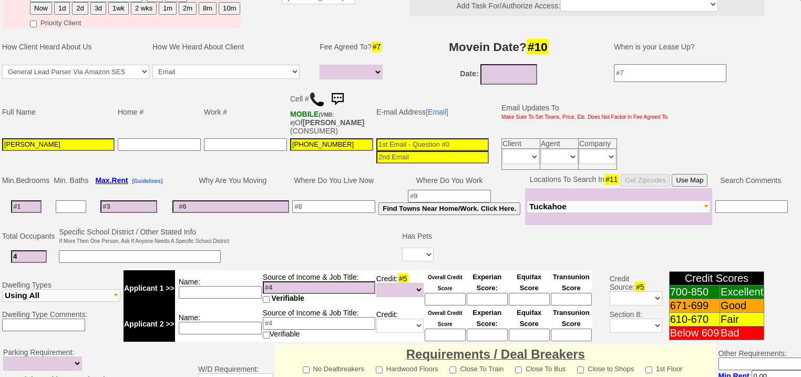
scroll to position [126, 0]
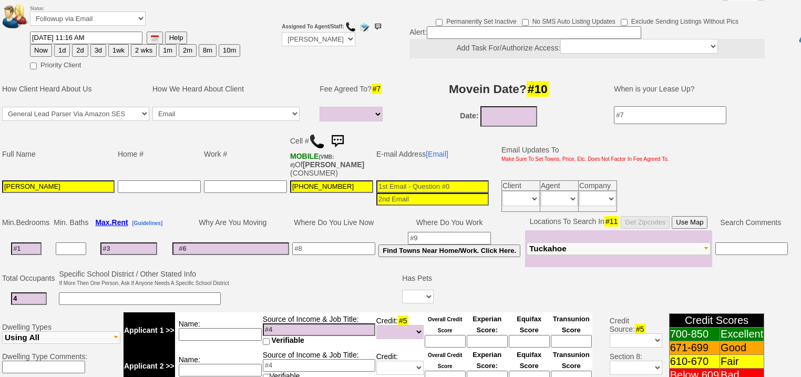
type input "4"
click at [516, 106] on input "08/16/2025" at bounding box center [509, 116] width 57 height 21
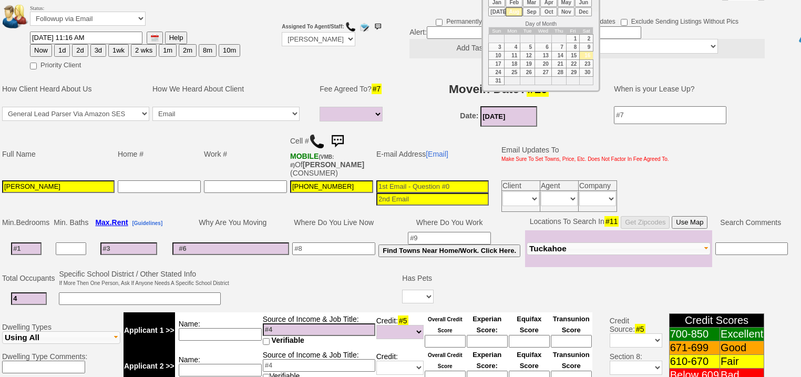
click at [547, 10] on li "Oct" at bounding box center [549, 11] width 17 height 9
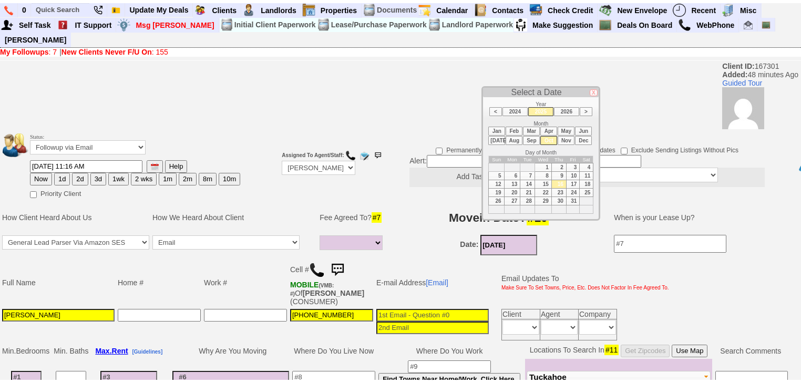
scroll to position [0, 0]
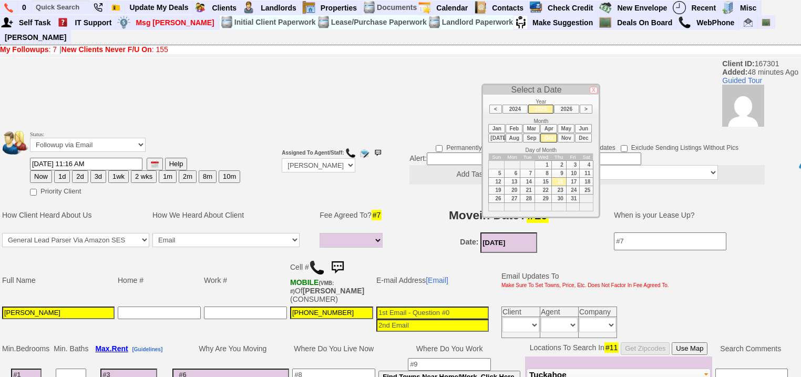
click at [549, 181] on td "15" at bounding box center [543, 182] width 17 height 8
type input "10/15/2025"
click at [441, 231] on td "Date: 10/15/2025" at bounding box center [499, 243] width 210 height 24
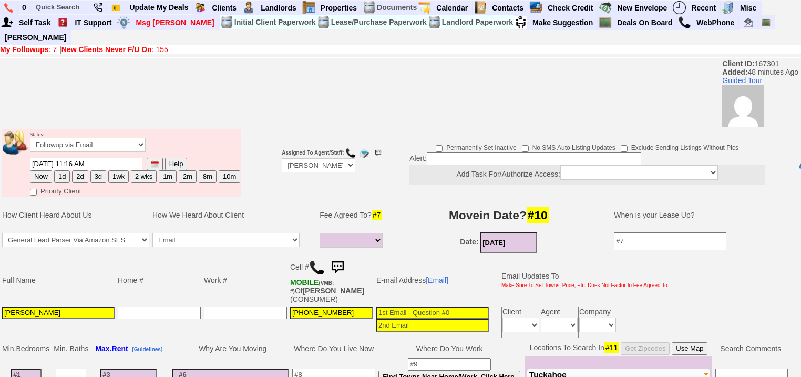
click at [444, 256] on td "E-mail Address [Email]" at bounding box center [433, 280] width 116 height 49
click at [298, 204] on td "How We Heard About Client" at bounding box center [231, 215] width 161 height 32
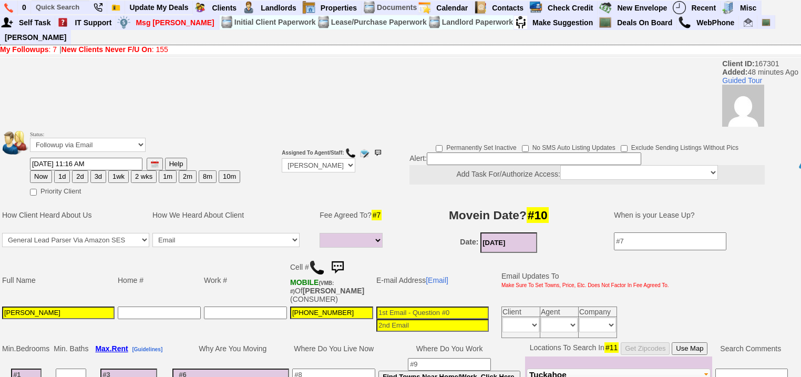
click at [257, 260] on td "Work #" at bounding box center [245, 280] width 86 height 49
click at [109, 138] on select "Followup via Phone Followup via Email Followup When Section 8 Property Found De…" at bounding box center [88, 145] width 116 height 14
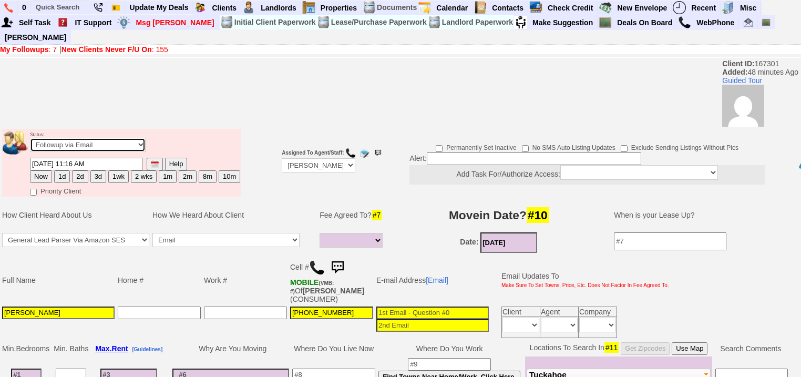
select select "Inactive"
click at [30, 138] on select "Followup via Phone Followup via Email Followup When Section 8 Property Found De…" at bounding box center [88, 145] width 116 height 14
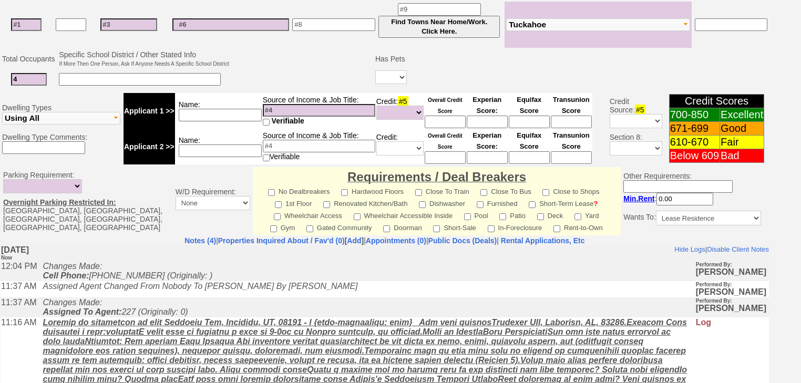
scroll to position [439, 0]
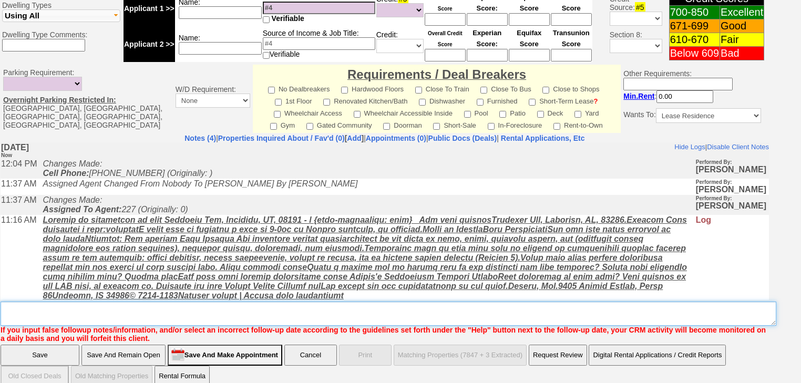
click at [85, 303] on textarea "Insert New Note Here" at bounding box center [389, 314] width 776 height 24
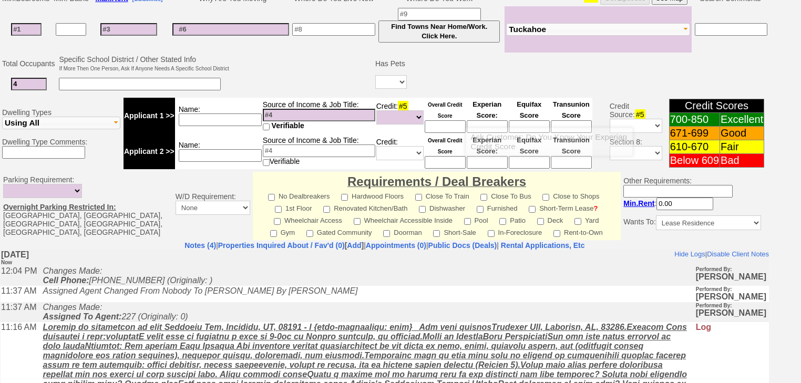
scroll to position [313, 0]
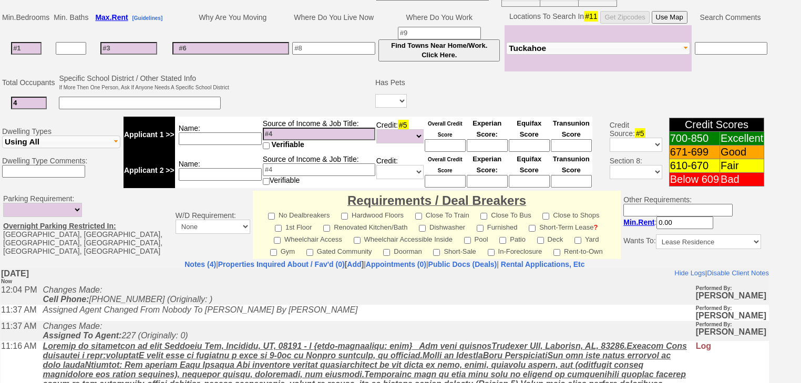
type textarea "have to give their LL 2 mo notice, can't move in until oct or nov"
click at [592, 42] on button "Tuckahoe" at bounding box center [598, 48] width 184 height 13
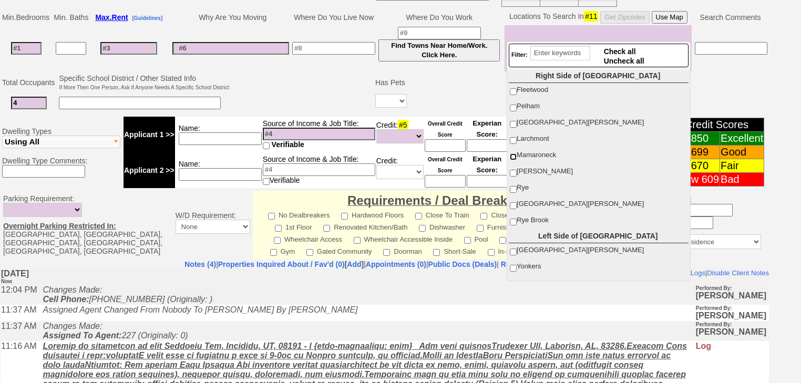
scroll to position [126, 0]
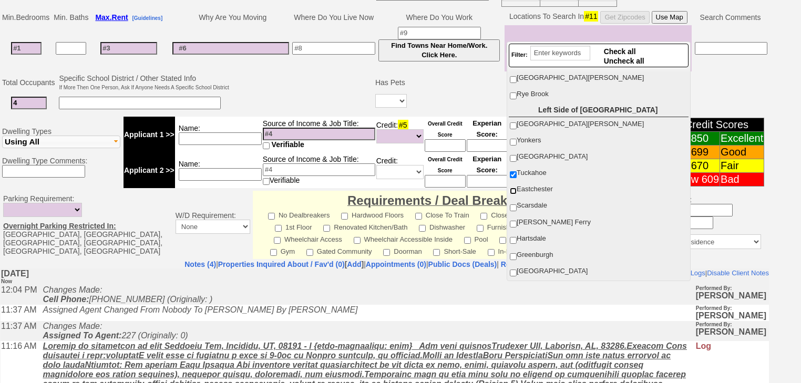
click at [514, 190] on input "Eastchester" at bounding box center [513, 191] width 7 height 7
checkbox input "true"
click at [118, 97] on input at bounding box center [140, 103] width 162 height 13
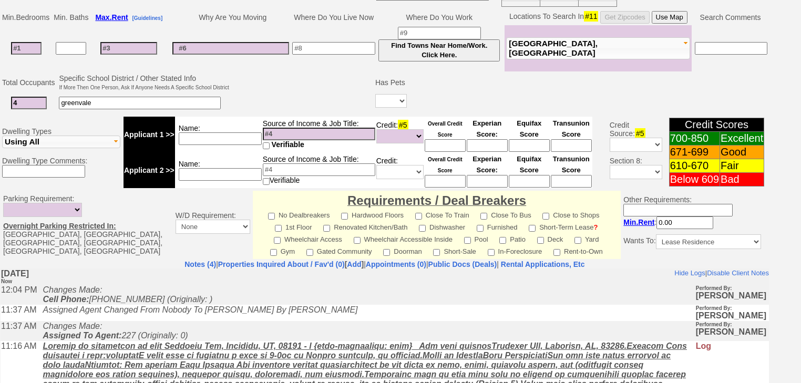
type input "greenvale"
click at [254, 88] on td at bounding box center [302, 94] width 143 height 42
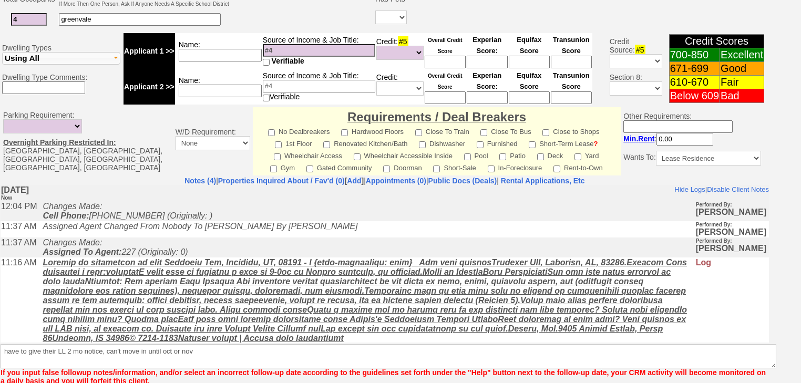
scroll to position [439, 0]
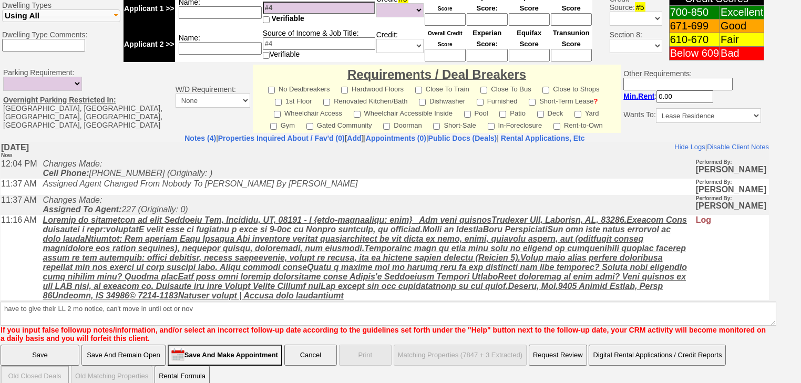
click at [52, 345] on input "Save" at bounding box center [40, 355] width 79 height 21
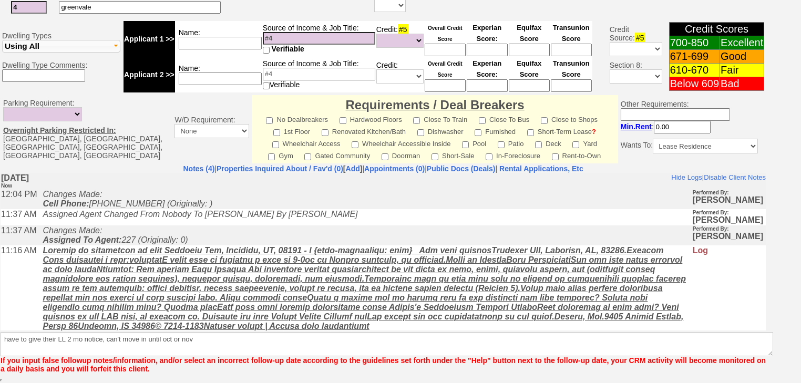
scroll to position [395, 0]
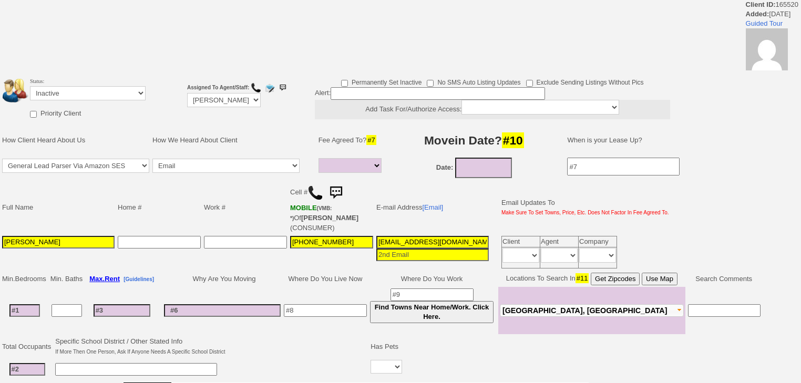
select select
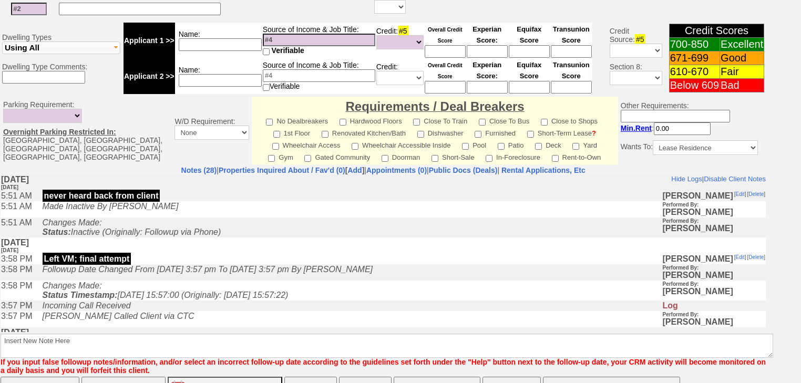
scroll to position [439, 0]
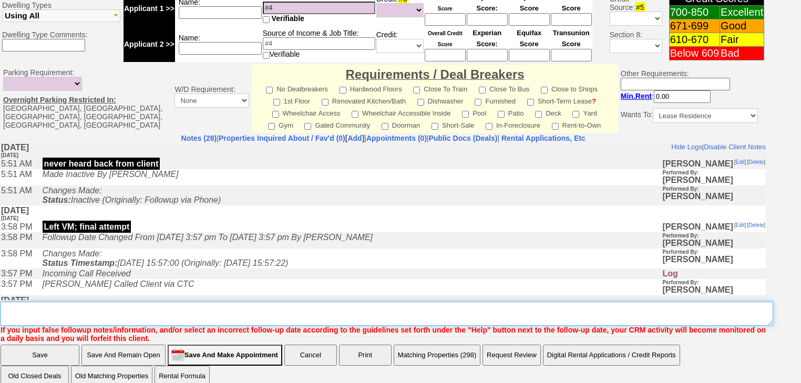
click at [159, 302] on textarea "Insert New Note Here" at bounding box center [387, 314] width 773 height 24
type textarea "emailed back on zillow to respond"
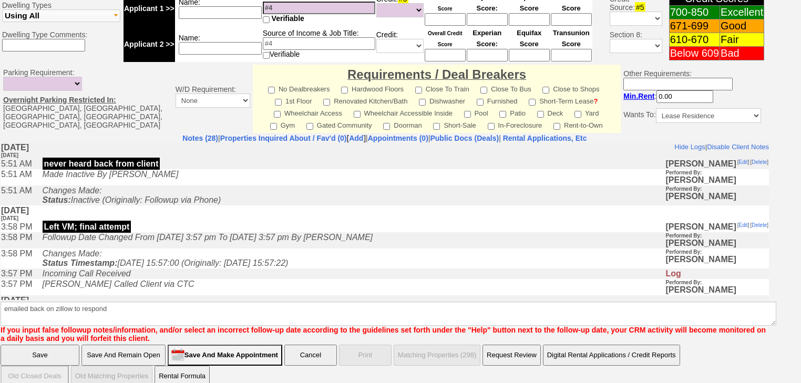
click at [58, 345] on input "Save" at bounding box center [40, 355] width 79 height 21
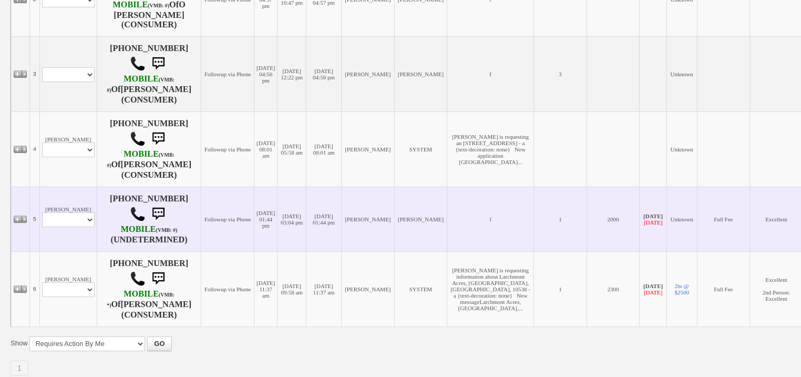
scroll to position [408, 0]
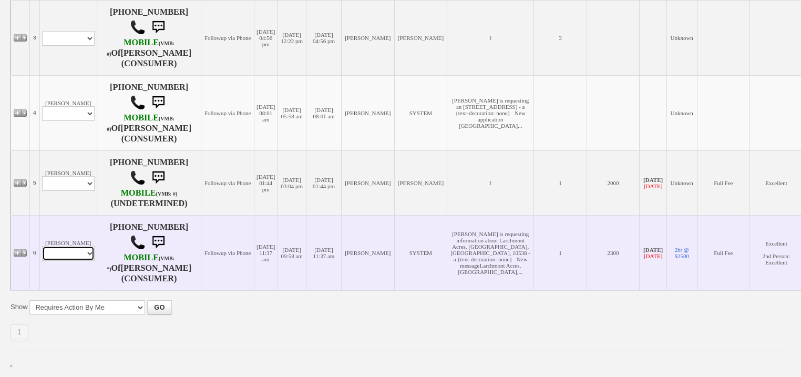
click at [55, 256] on select "Profile Edit Print Email Externally (Will Not Be Tracked In CRM) Closed Deals" at bounding box center [68, 253] width 53 height 15
select select "ChangeURL,/crm/custom/edit_client_form.php?redirect=%2Fcrm%2Fclients.php&id=260…"
click at [42, 246] on select "Profile Edit Print Email Externally (Will Not Be Tracked In CRM) Closed Deals" at bounding box center [68, 253] width 53 height 15
select select
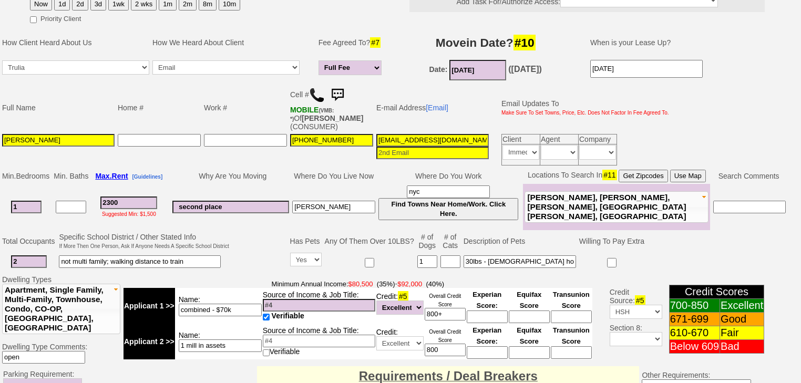
scroll to position [83, 0]
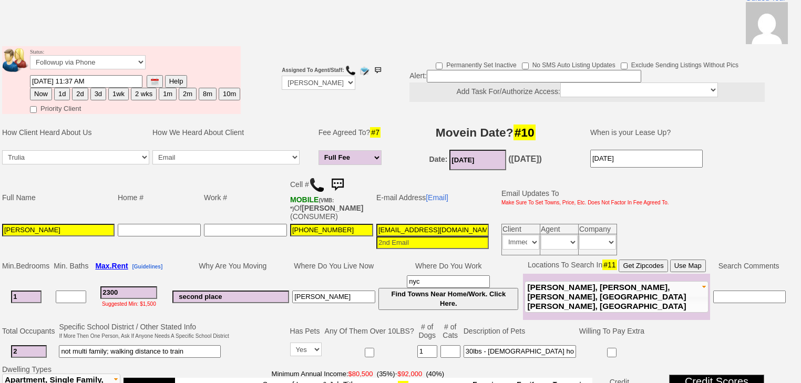
click at [78, 88] on button "2d" at bounding box center [80, 94] width 16 height 13
type input "08/18/2025 12:13 PM"
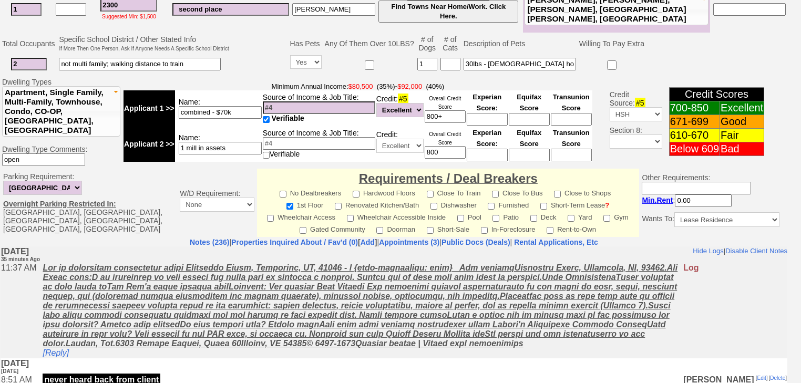
scroll to position [466, 0]
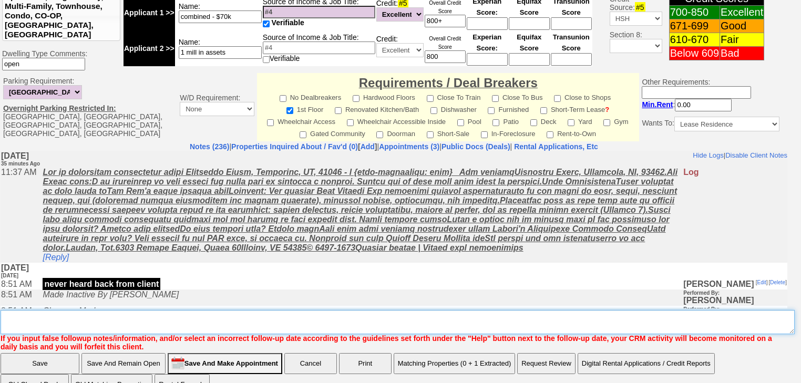
click at [82, 310] on textarea "Insert New Note Here" at bounding box center [398, 322] width 795 height 24
type textarea "f"
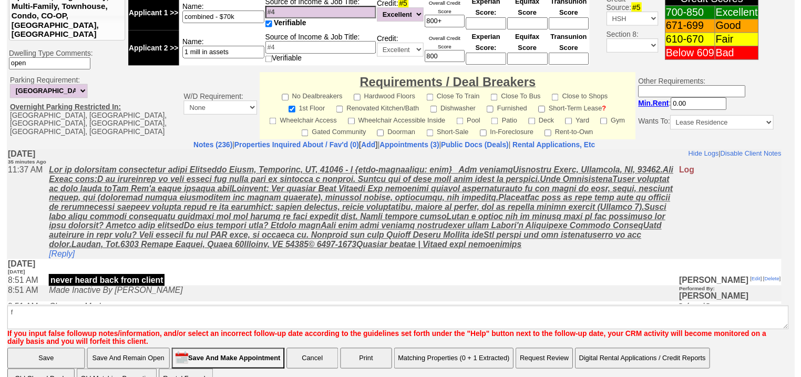
scroll to position [420, 0]
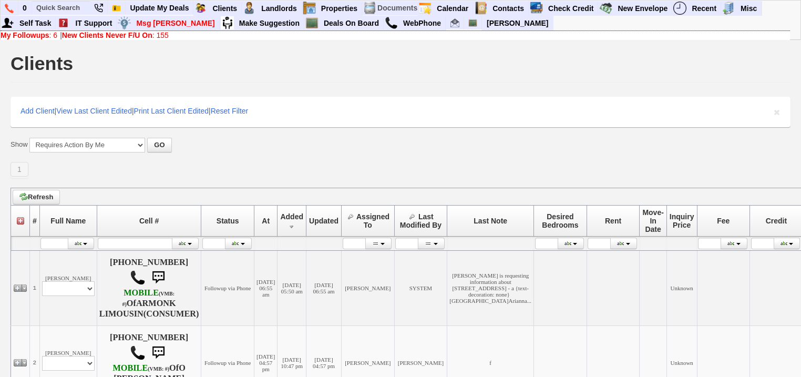
click at [169, 33] on link "New Clients Never F/U On : 155" at bounding box center [115, 35] width 107 height 8
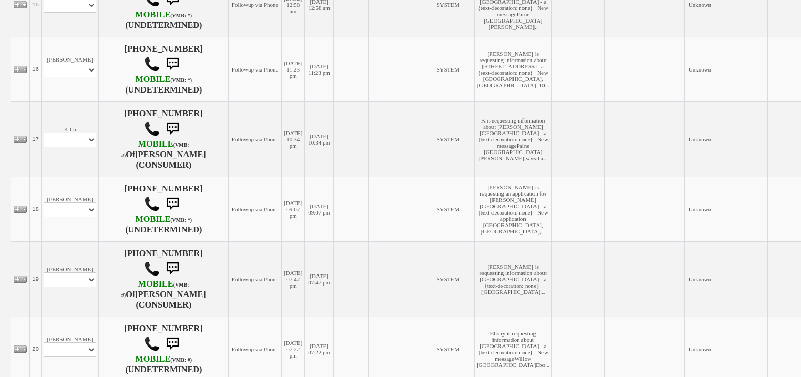
scroll to position [1117, 0]
